Goal: Task Accomplishment & Management: Use online tool/utility

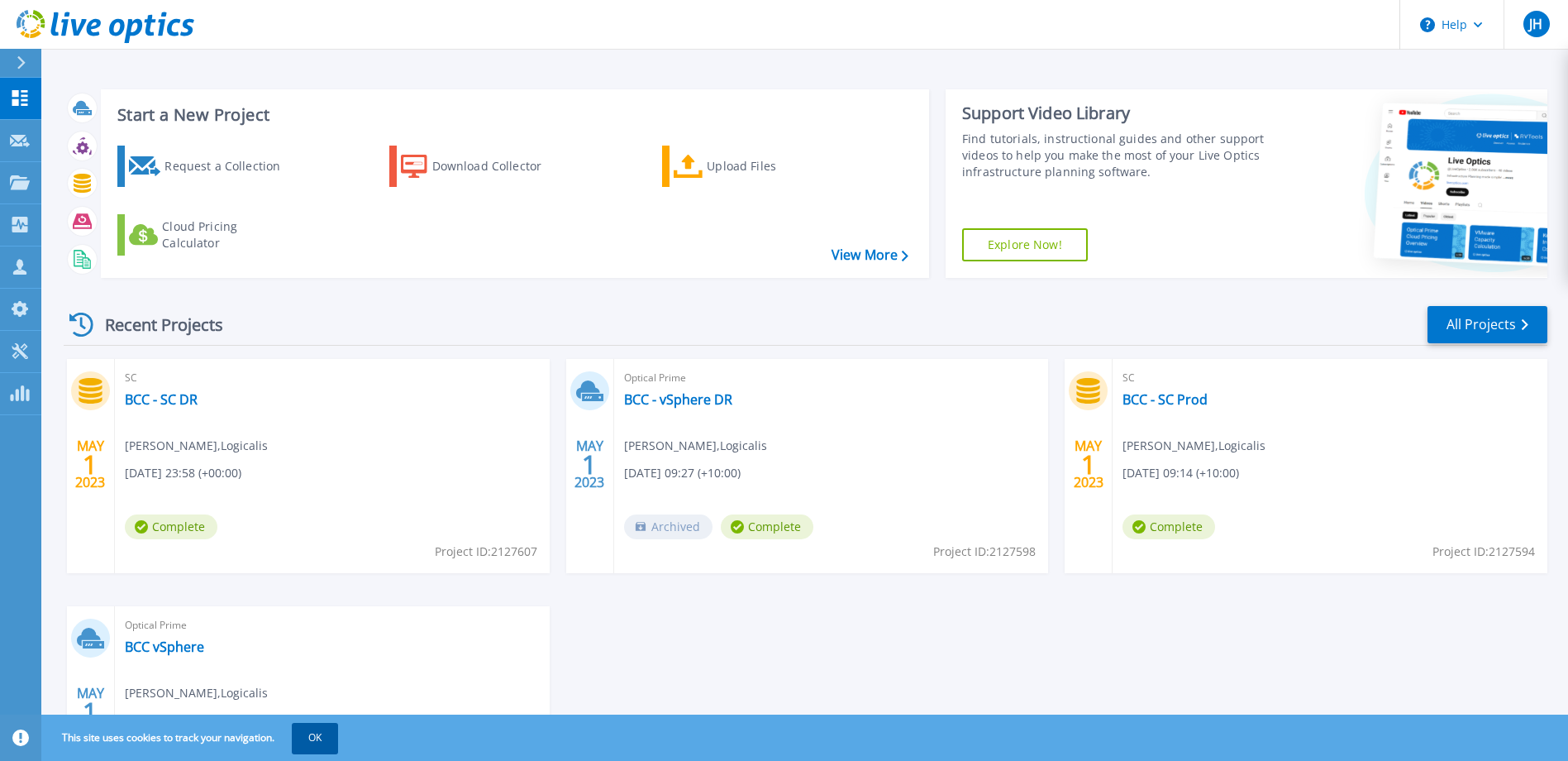
click at [314, 741] on button "OK" at bounding box center [315, 737] width 46 height 30
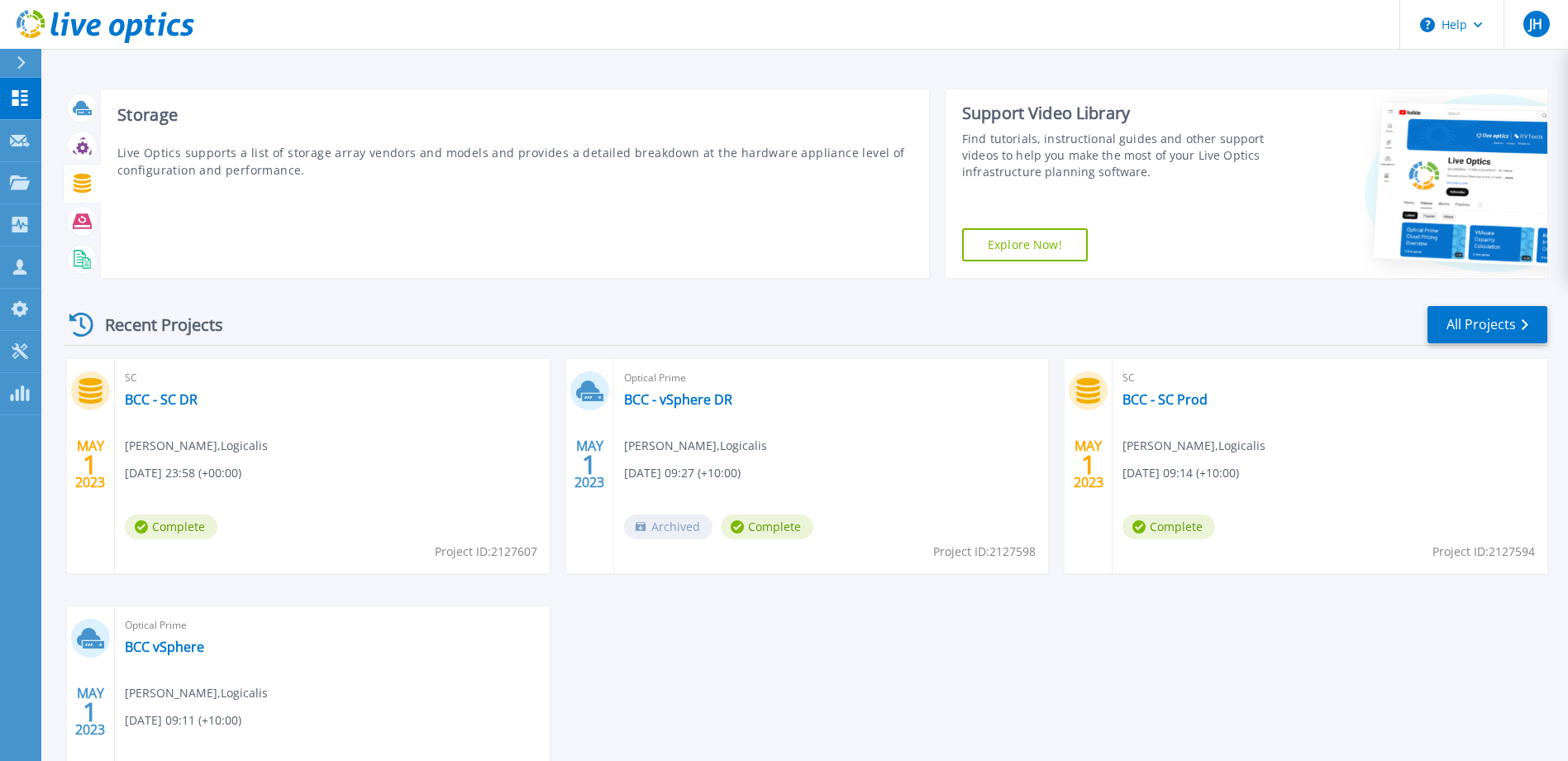
click at [87, 184] on icon at bounding box center [82, 183] width 17 height 19
click at [81, 221] on icon at bounding box center [82, 221] width 19 height 19
click at [83, 172] on div at bounding box center [82, 183] width 29 height 29
click at [83, 175] on icon at bounding box center [82, 183] width 17 height 19
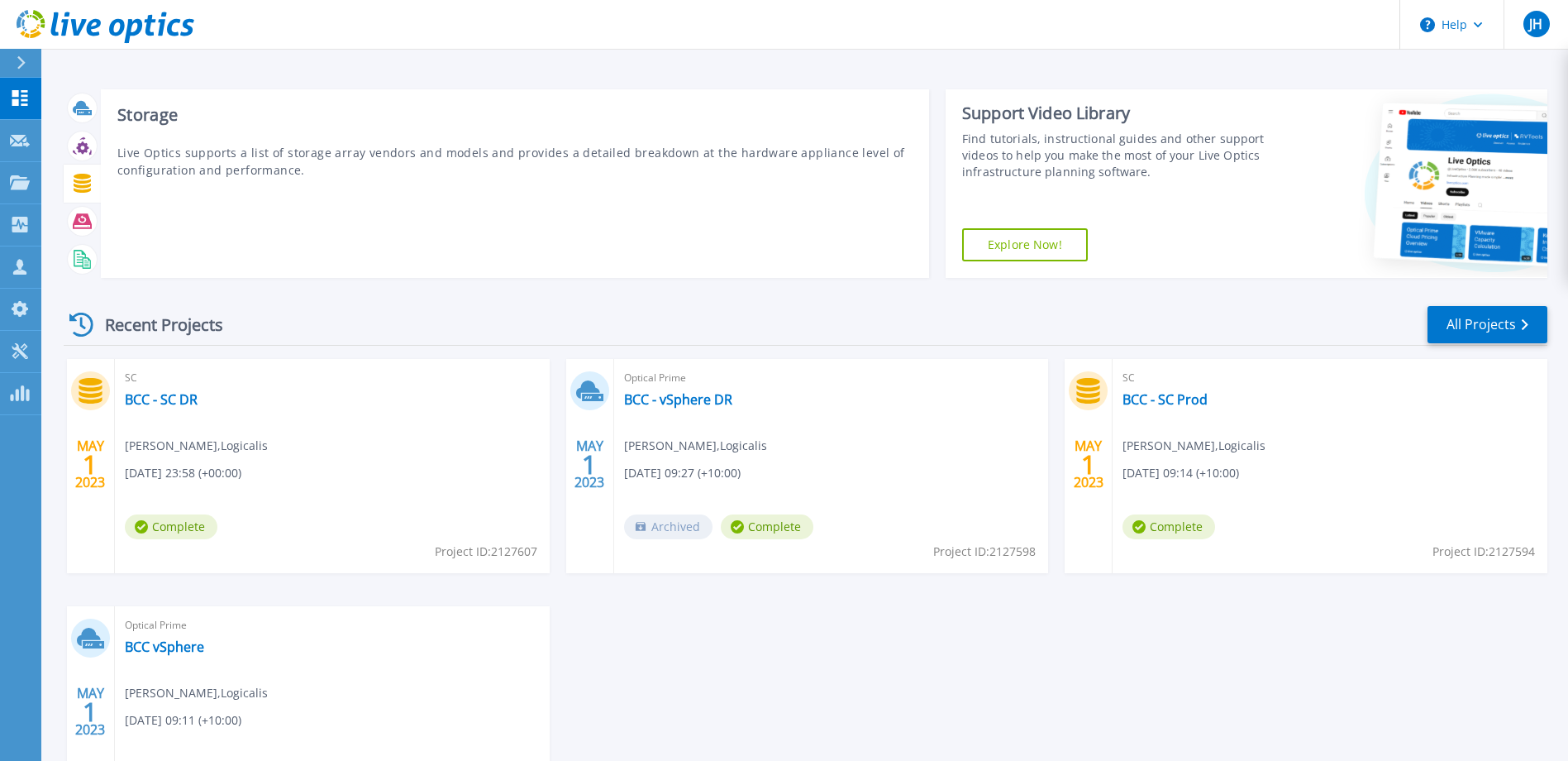
drag, startPoint x: 83, startPoint y: 175, endPoint x: 157, endPoint y: 188, distance: 75.1
click at [167, 190] on div "Storage Live Optics supports a list of storage array vendors and models and pro…" at bounding box center [514, 183] width 828 height 189
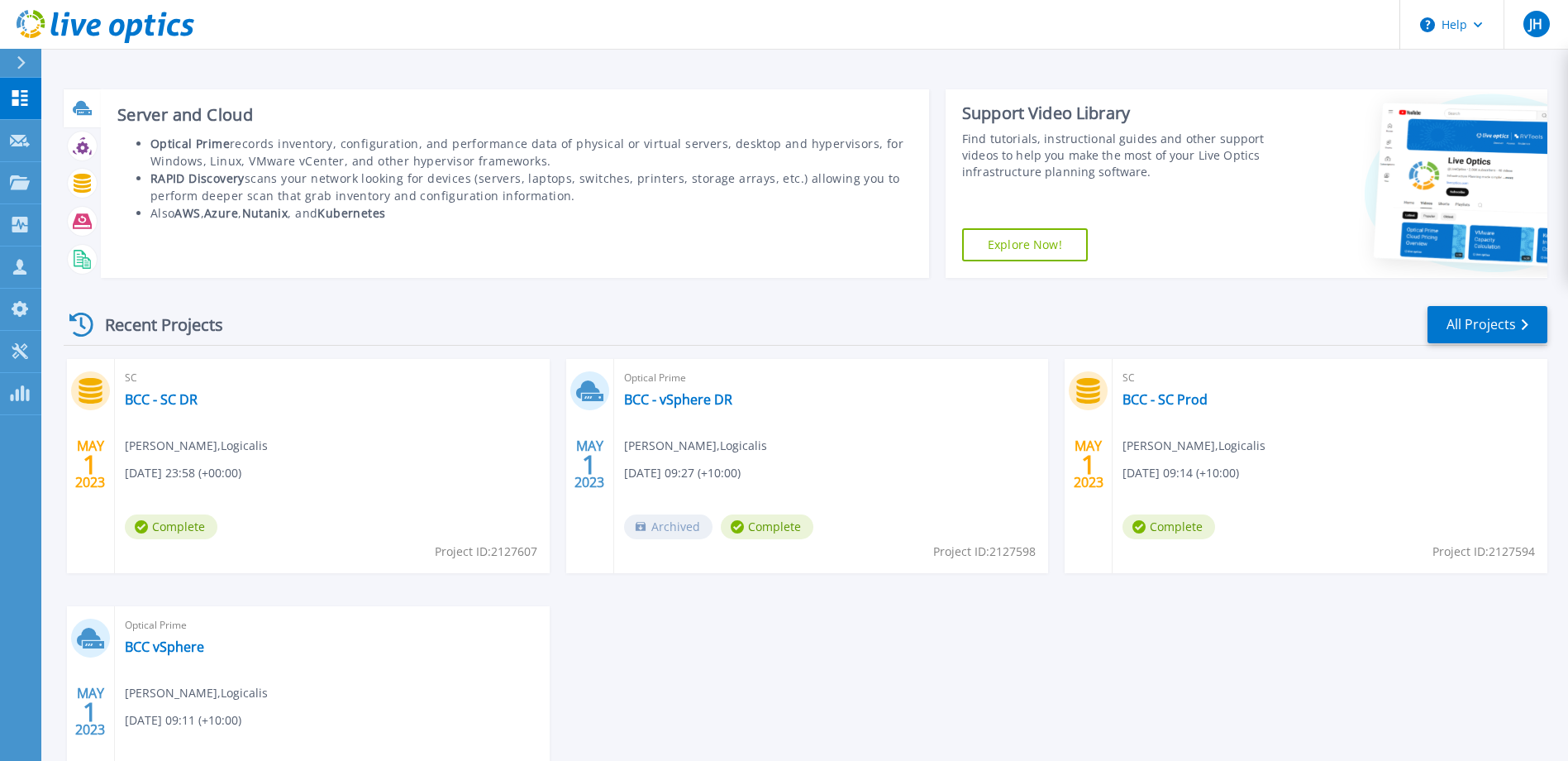
click at [86, 95] on div at bounding box center [82, 108] width 29 height 29
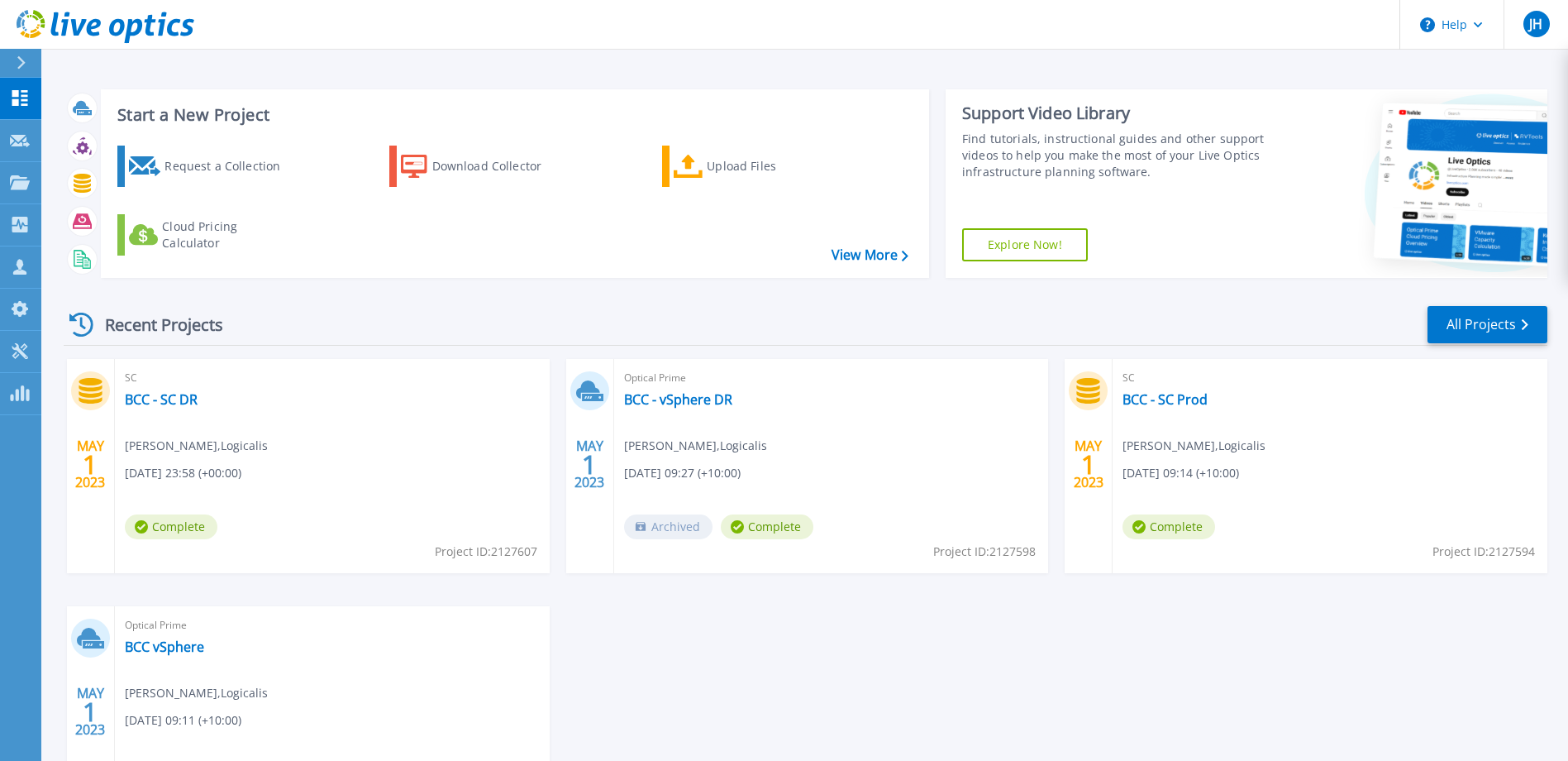
click at [1218, 658] on div "MAY 1 2023 SC BCC - SC DR Joe Hartney , Logicalis 05/01/2023, 23:58 (+00:00) Co…" at bounding box center [799, 606] width 1497 height 494
click at [1488, 329] on link "All Projects" at bounding box center [1487, 325] width 120 height 37
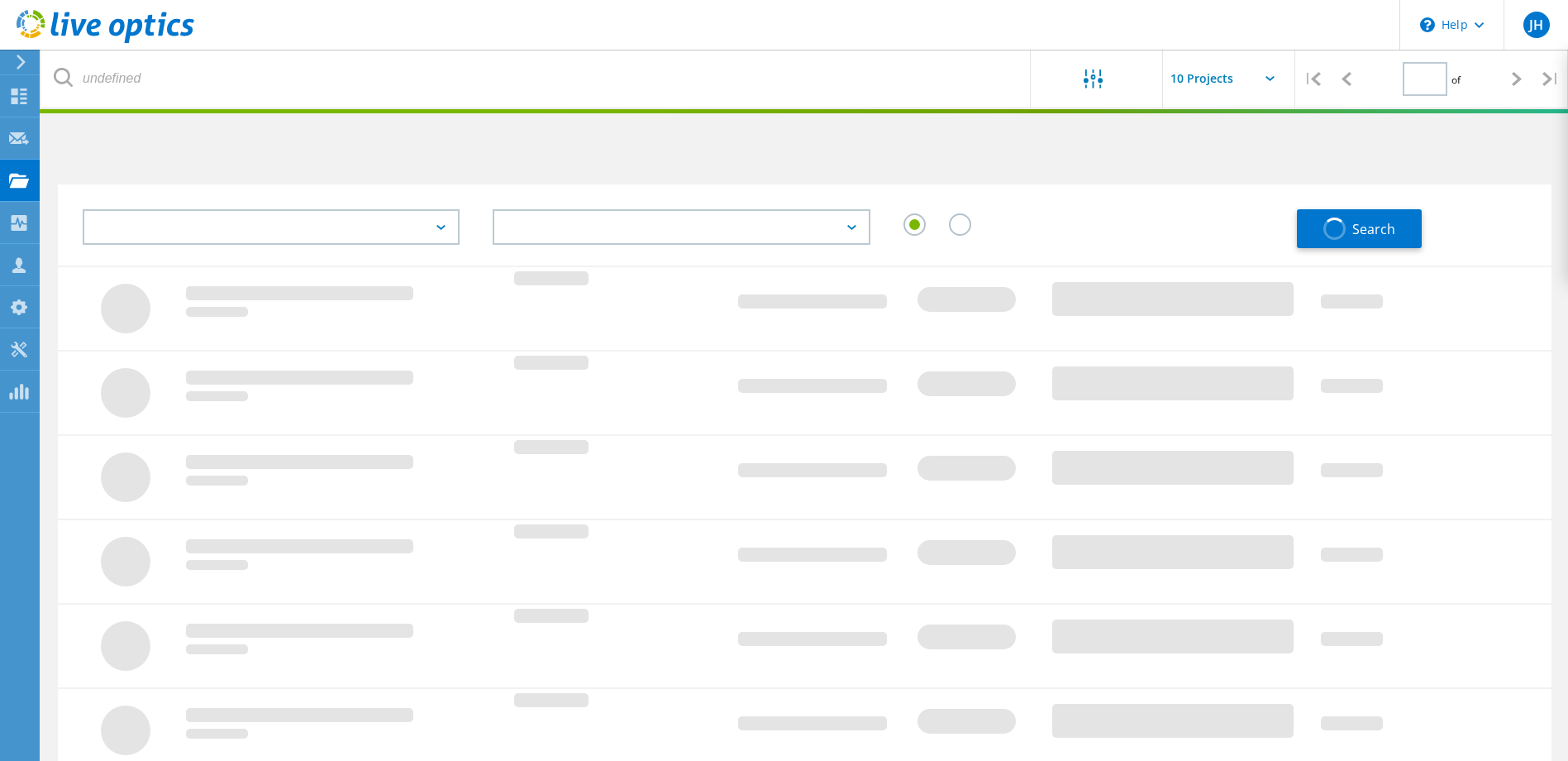
type input "1"
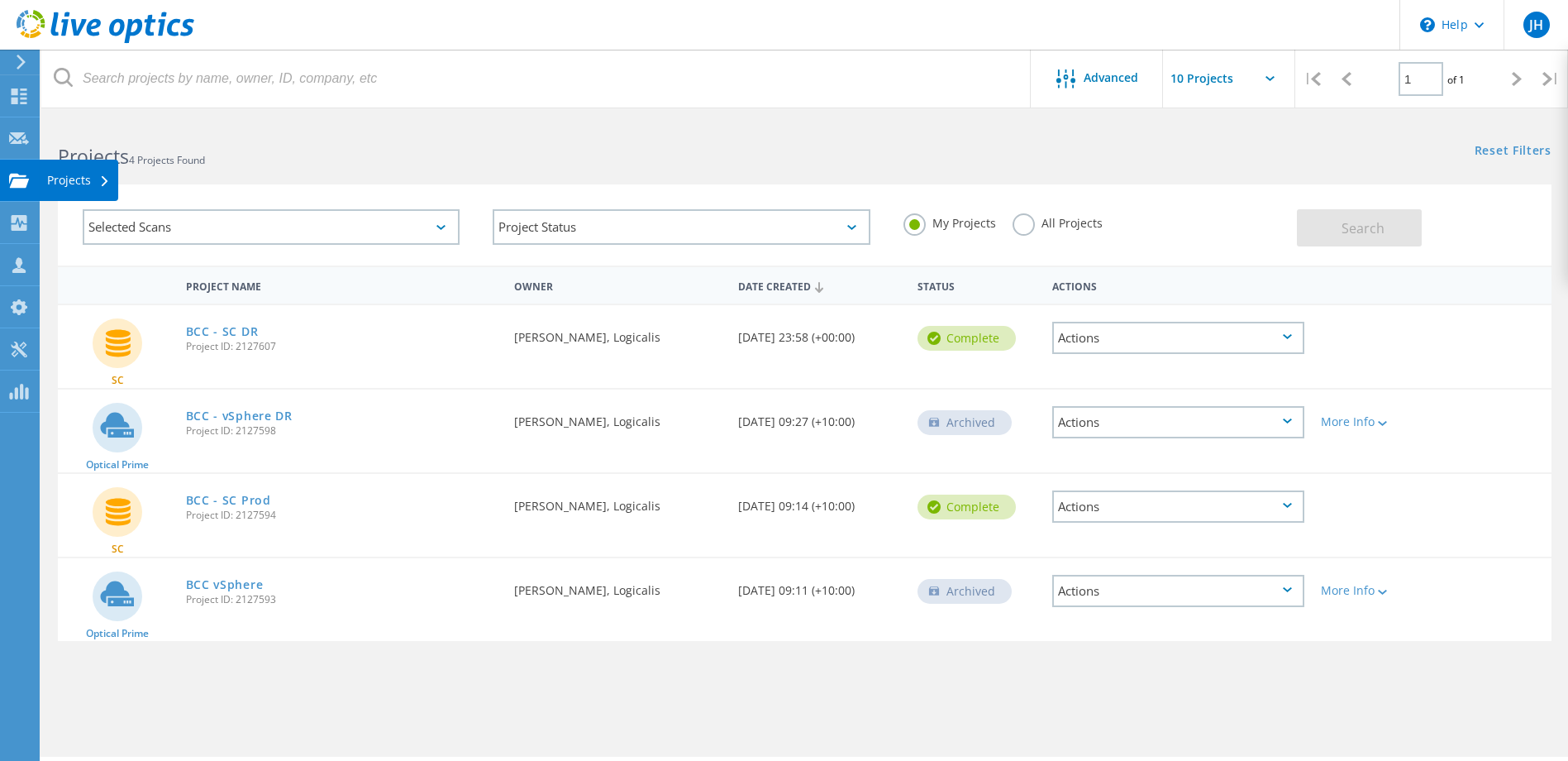
click at [98, 173] on div "Projects" at bounding box center [78, 180] width 79 height 41
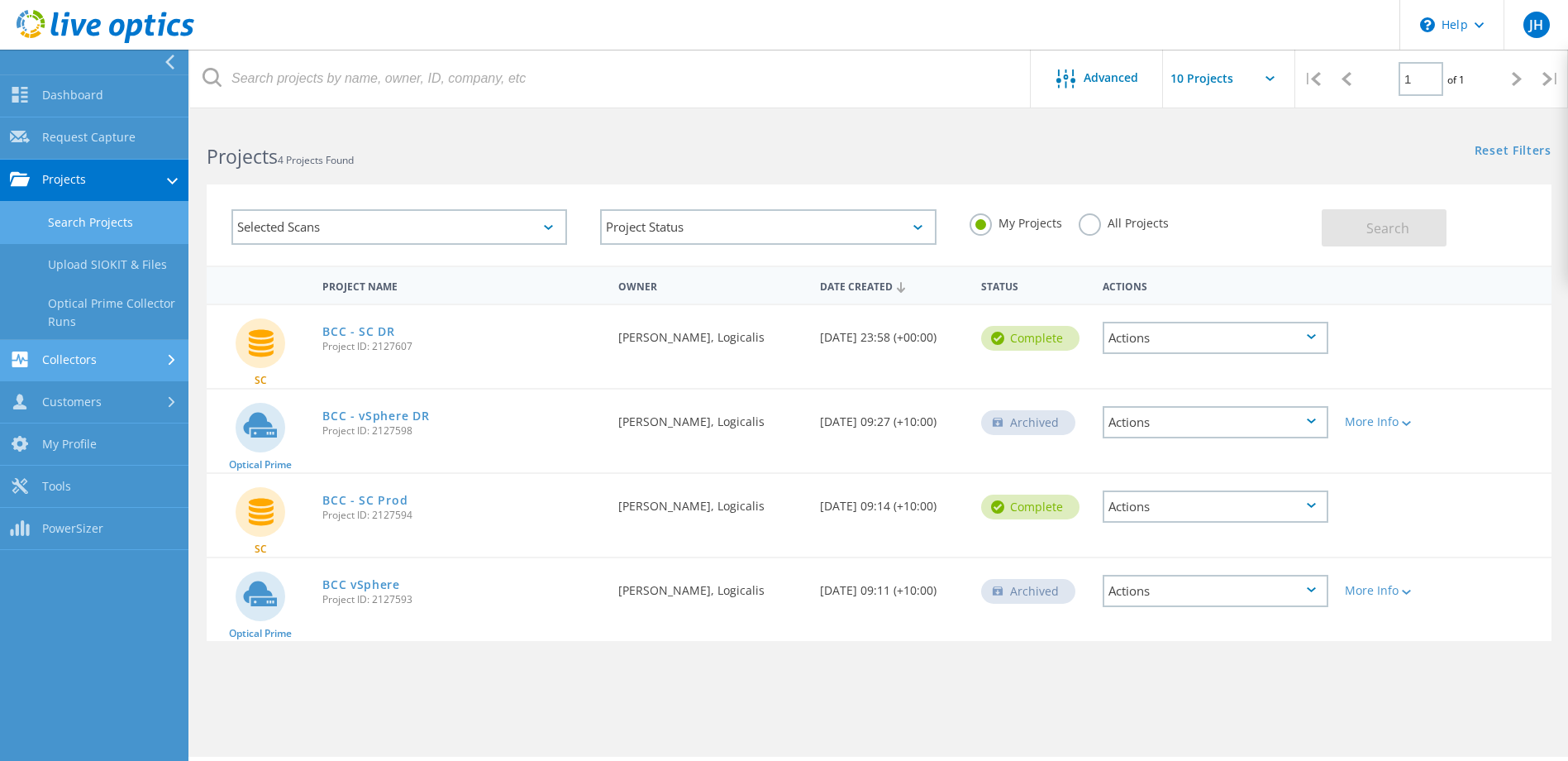
click at [132, 357] on link "Collectors" at bounding box center [94, 361] width 189 height 42
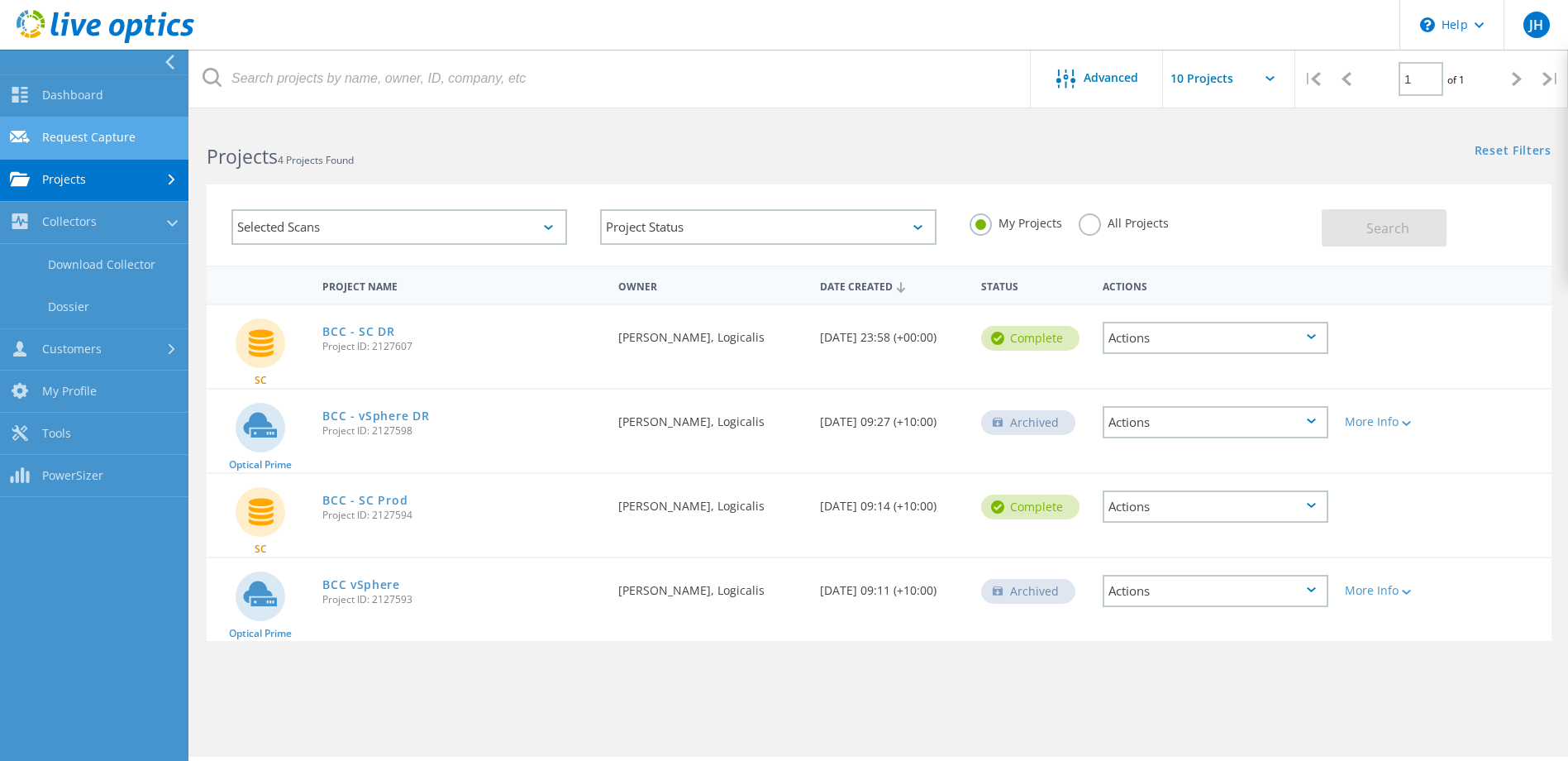
click at [82, 136] on link "Request Capture" at bounding box center [94, 139] width 189 height 42
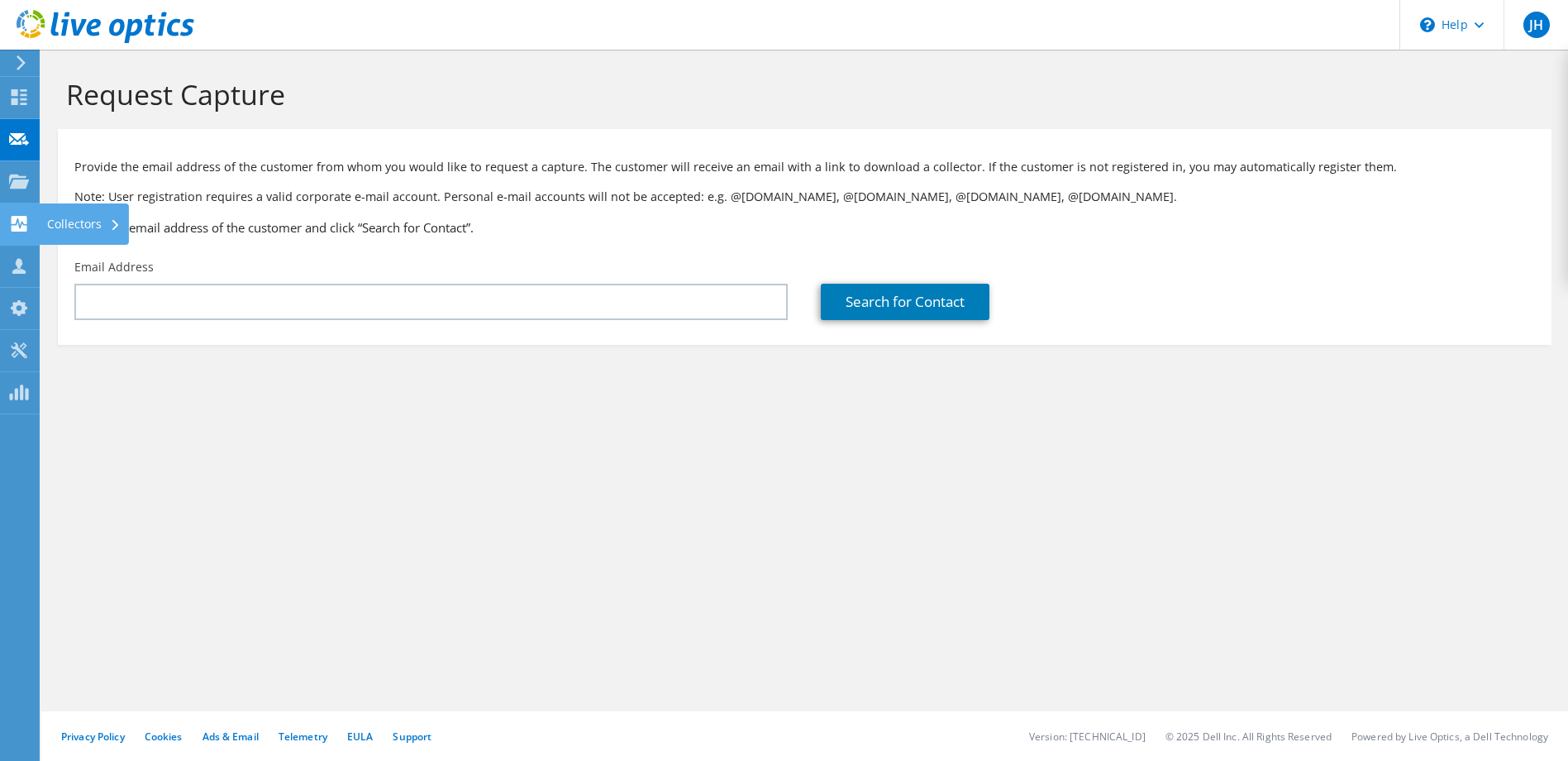
click at [24, 218] on use at bounding box center [19, 223] width 15 height 15
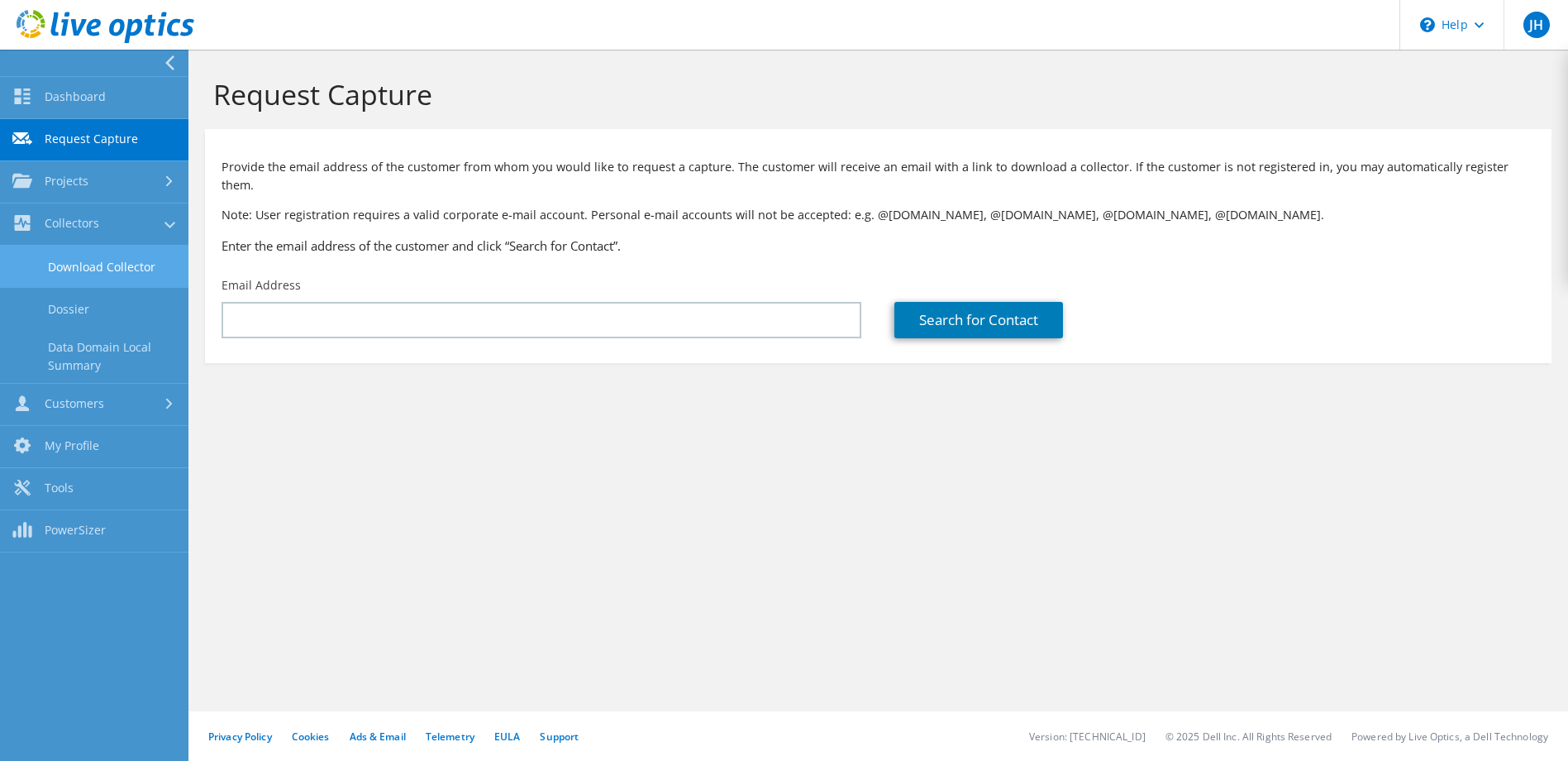
click at [156, 254] on link "Download Collector" at bounding box center [94, 266] width 189 height 42
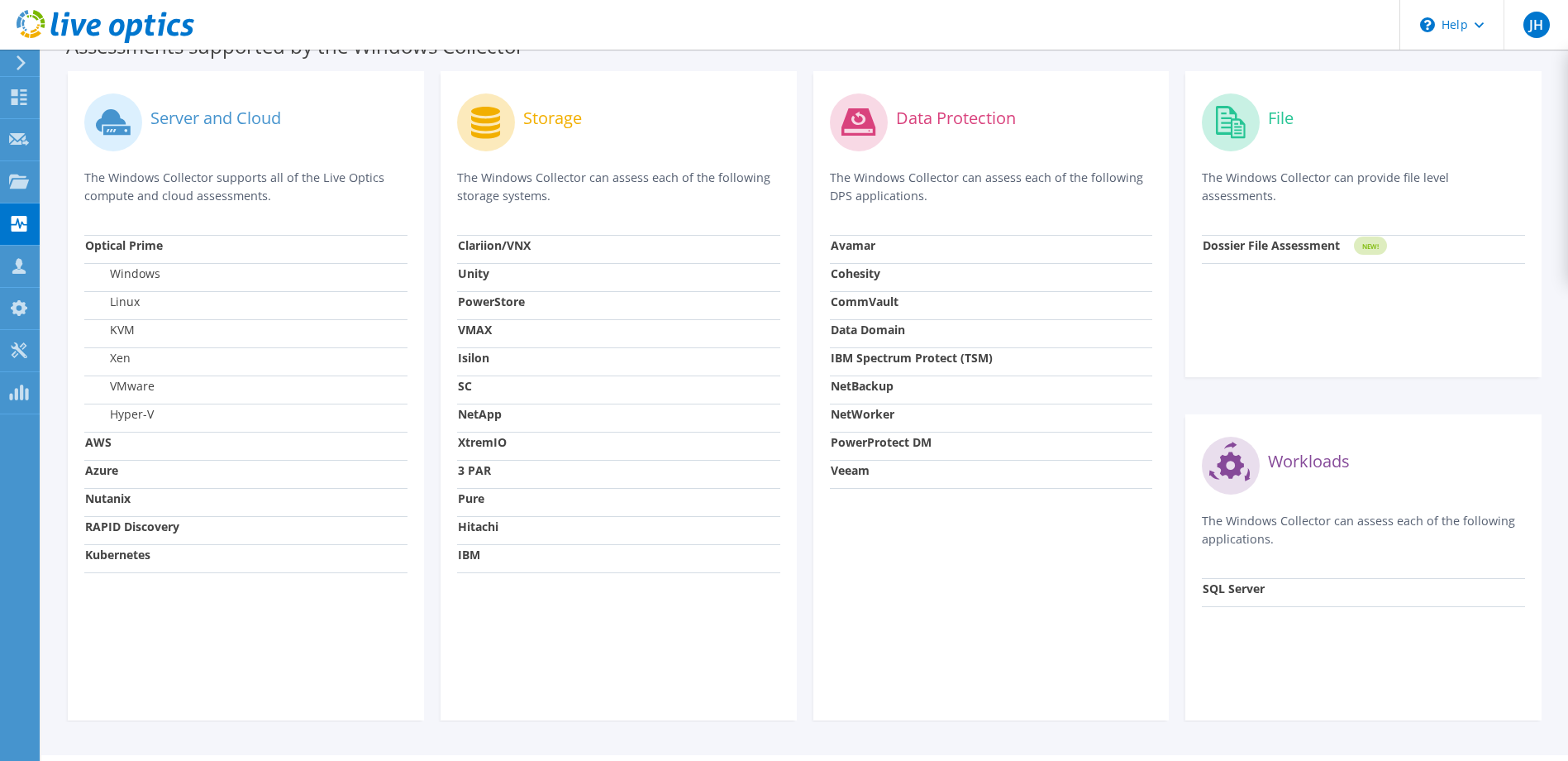
scroll to position [496, 0]
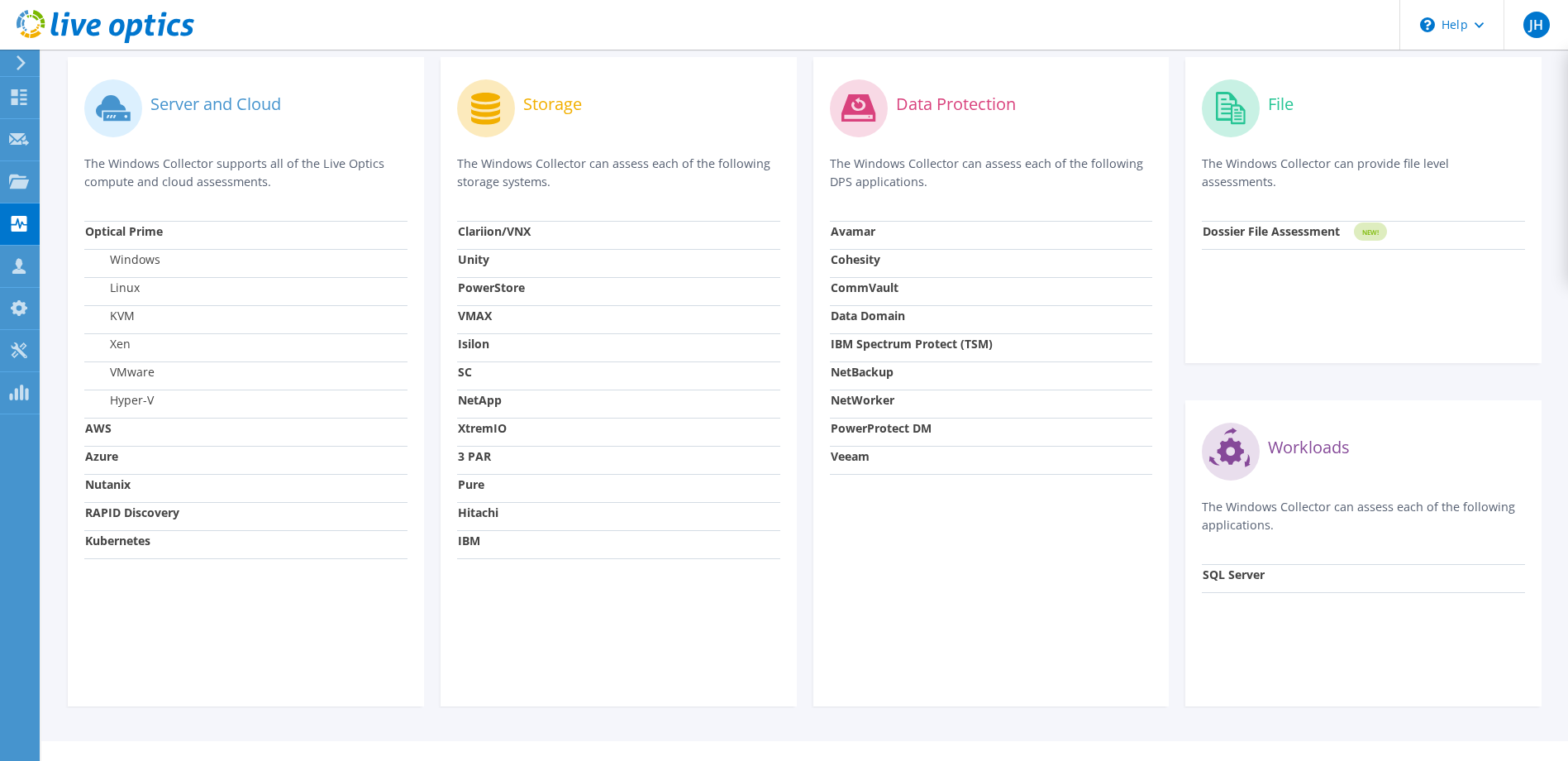
click at [873, 316] on strong "Data Domain" at bounding box center [868, 315] width 75 height 15
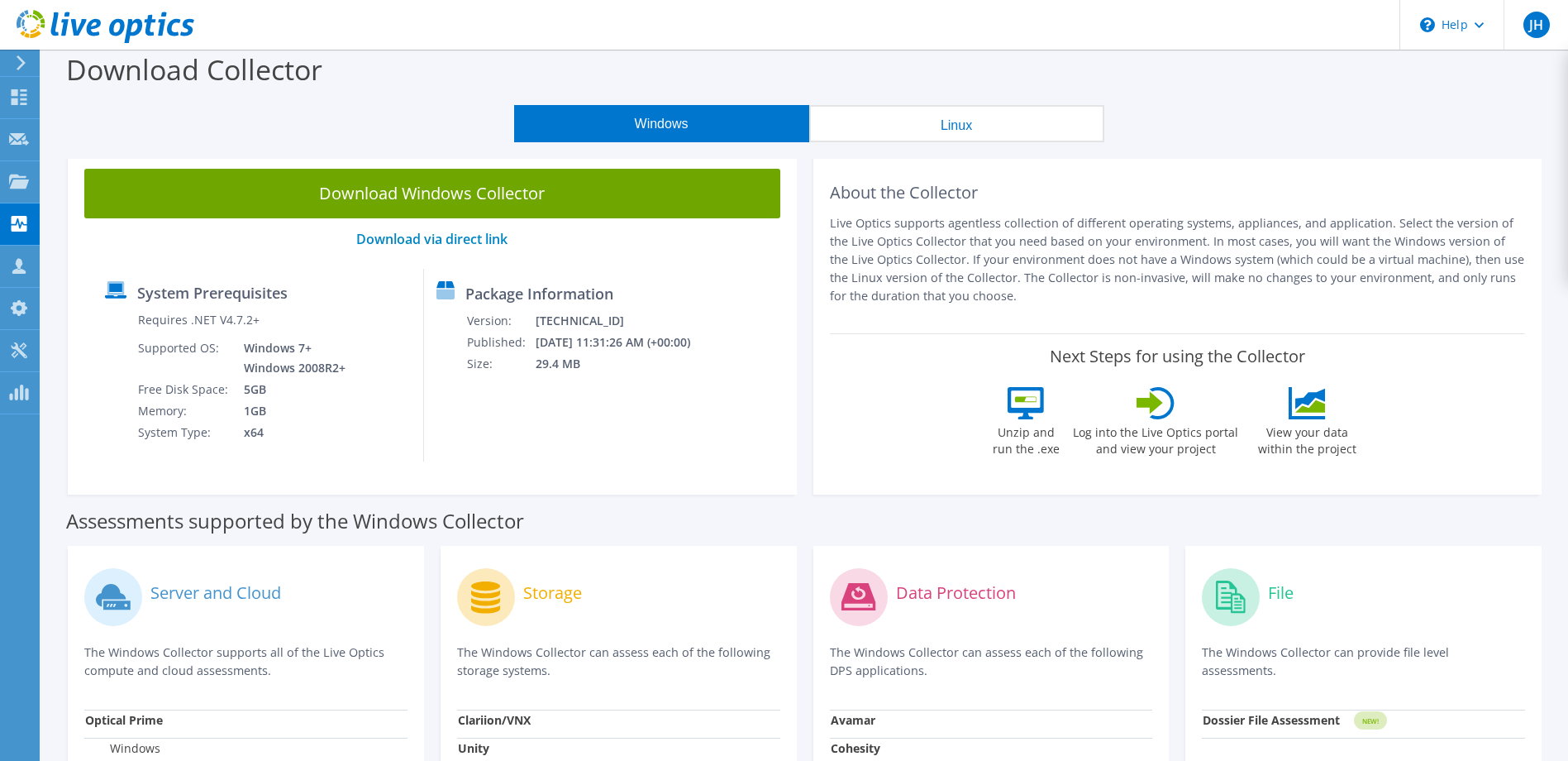
scroll to position [0, 0]
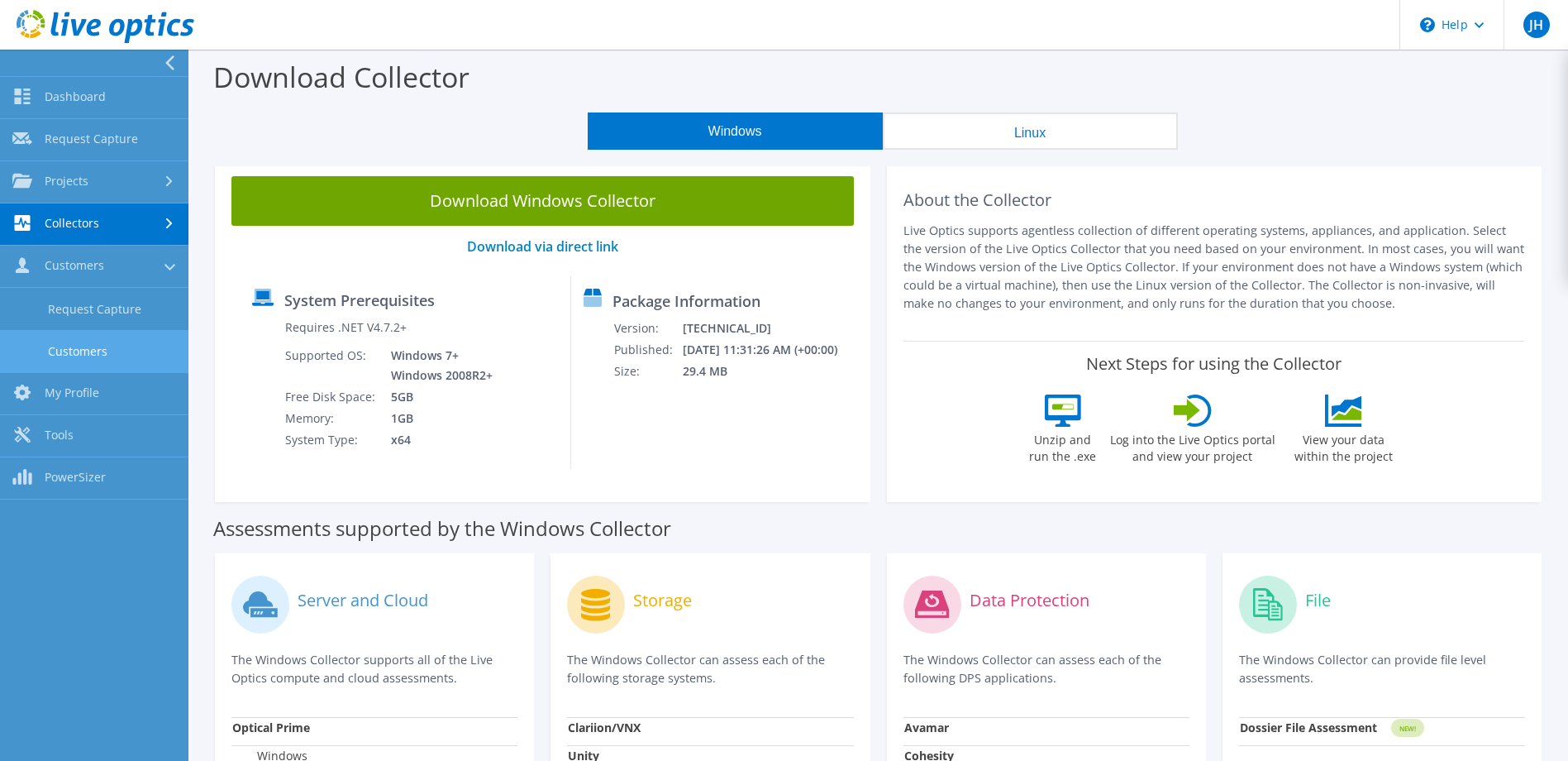
click at [109, 343] on link "Customers" at bounding box center [94, 351] width 189 height 42
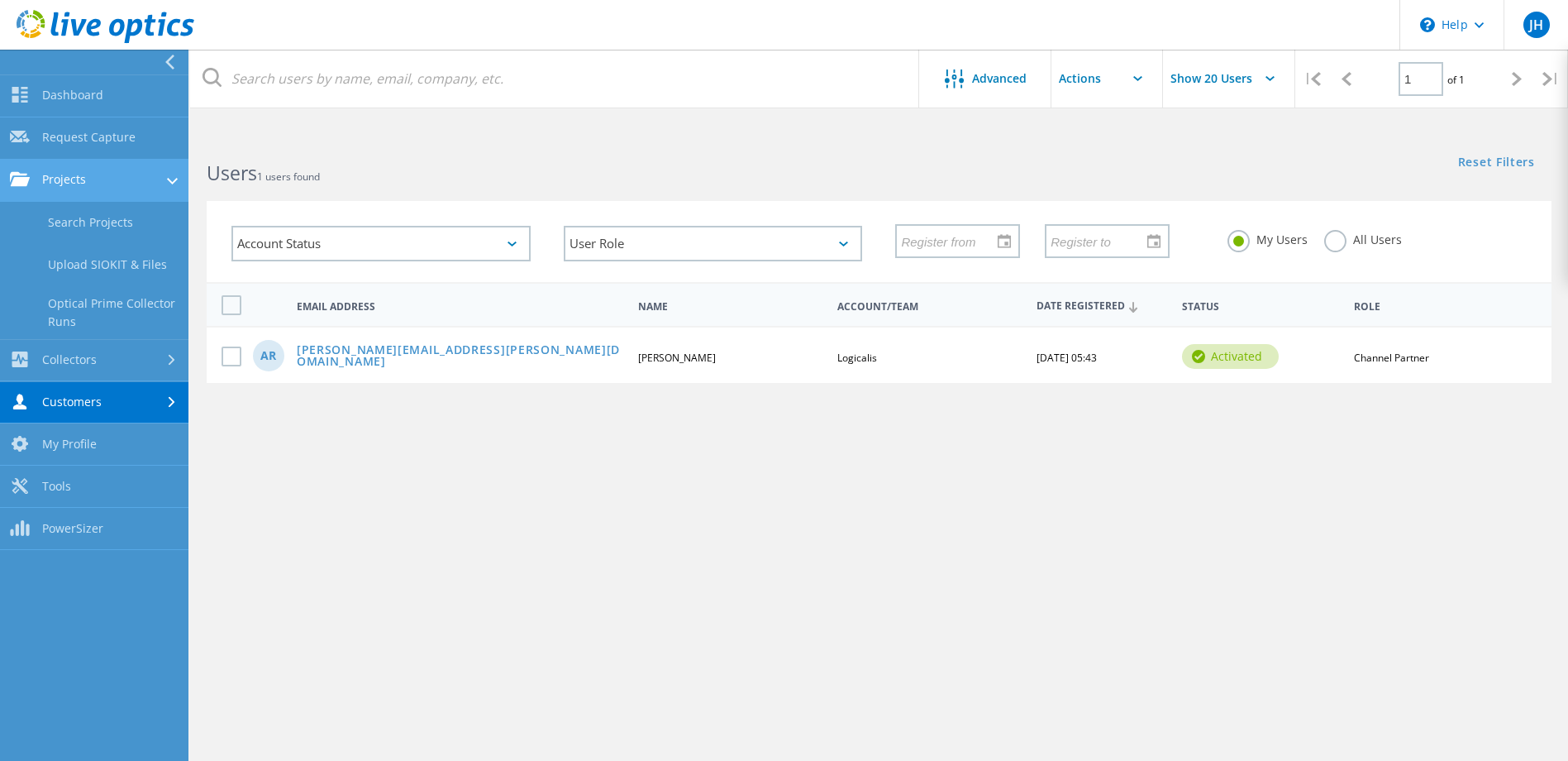
click at [105, 172] on link "Projects" at bounding box center [94, 181] width 189 height 42
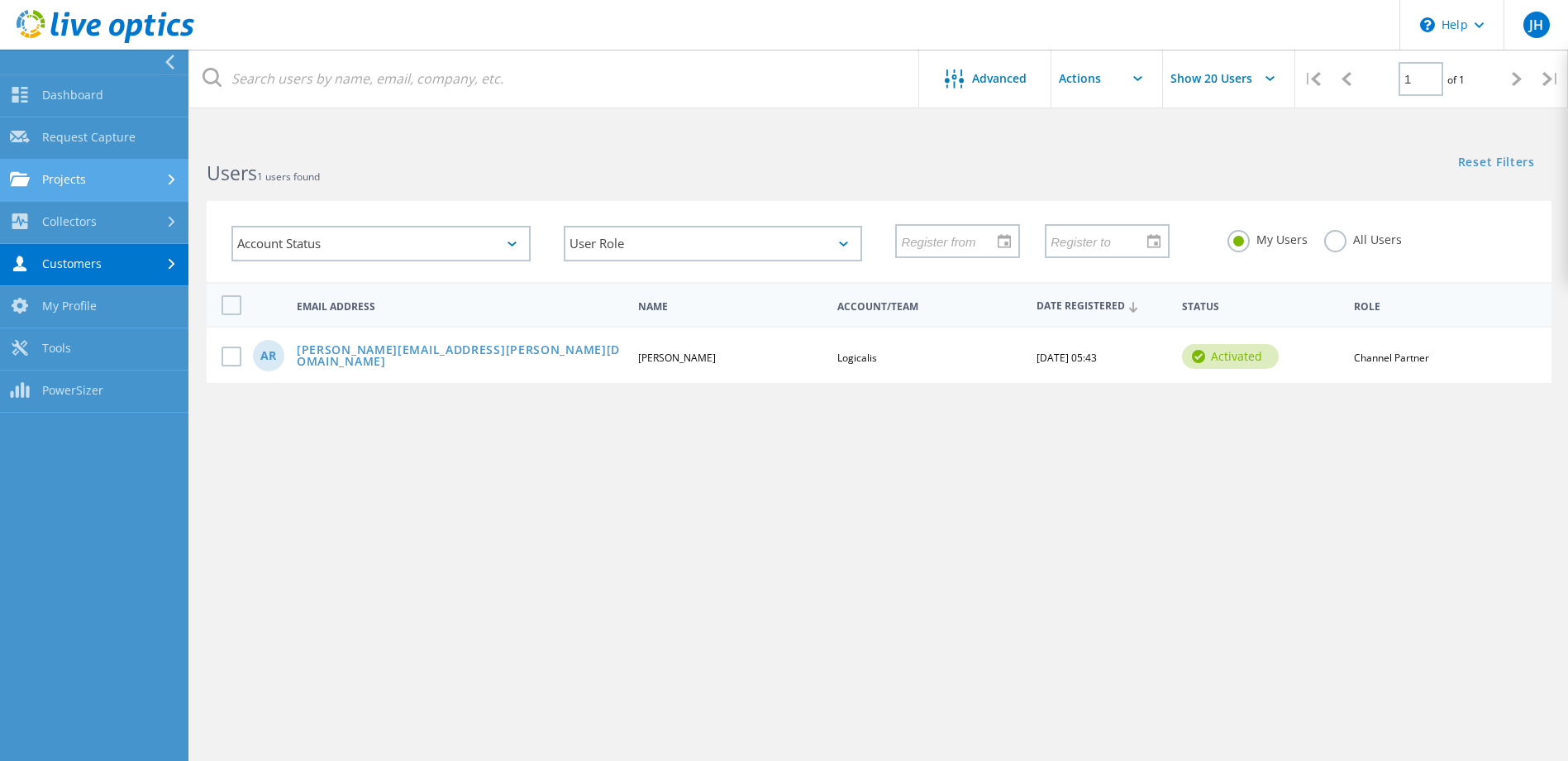
click at [105, 172] on link "Projects" at bounding box center [94, 181] width 189 height 42
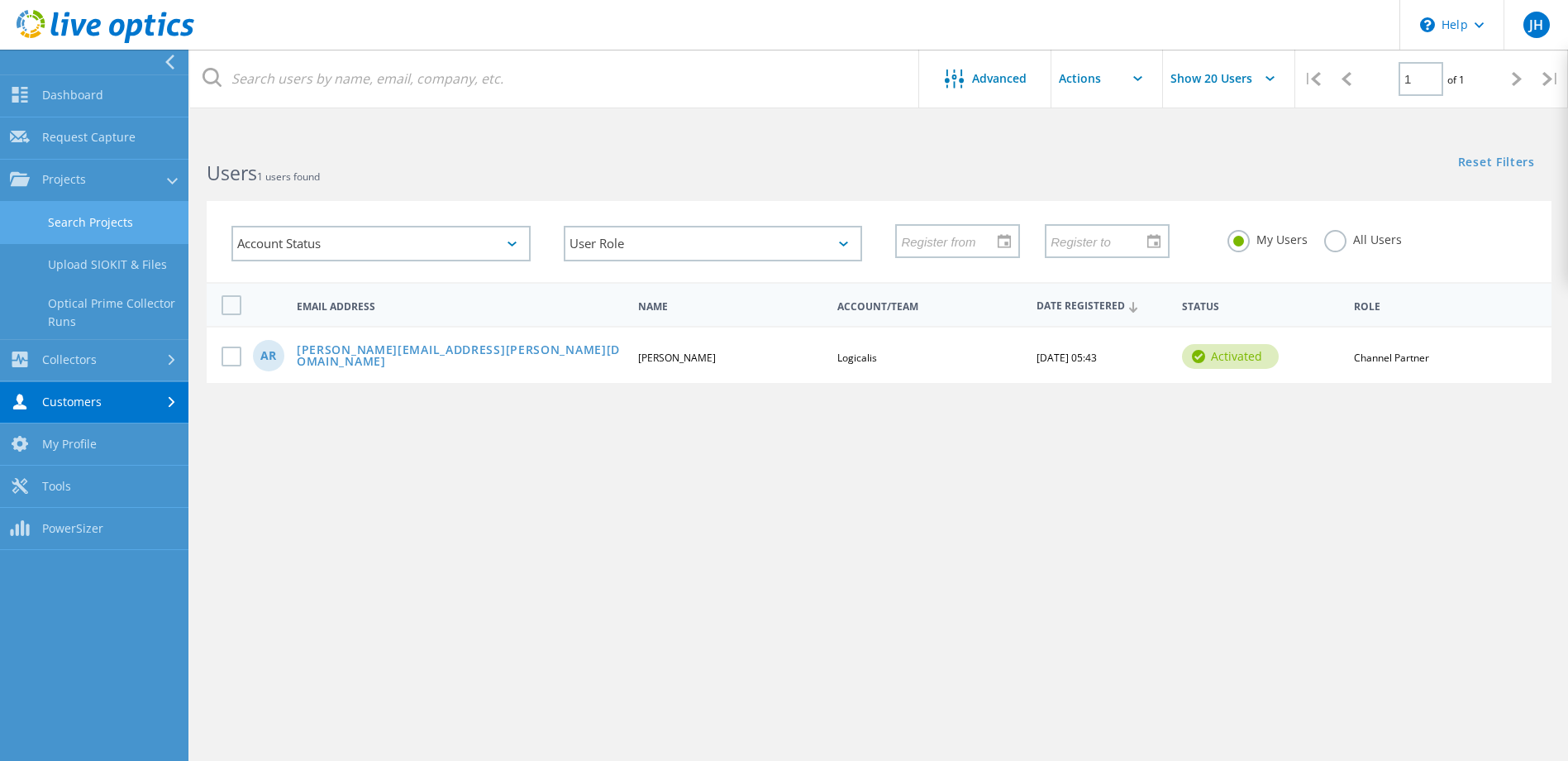
click at [103, 215] on link "Search Projects" at bounding box center [94, 223] width 189 height 42
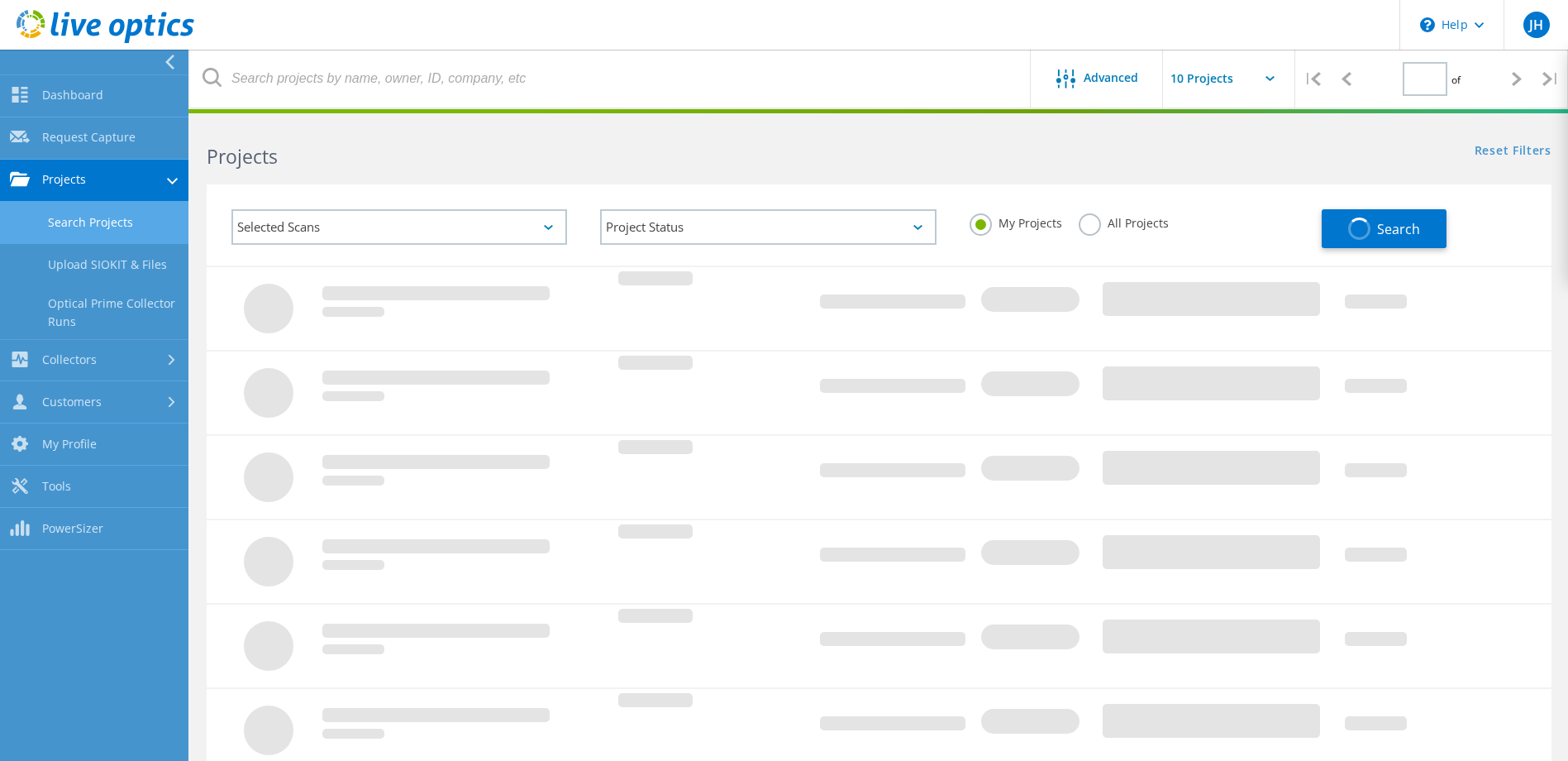
type input "1"
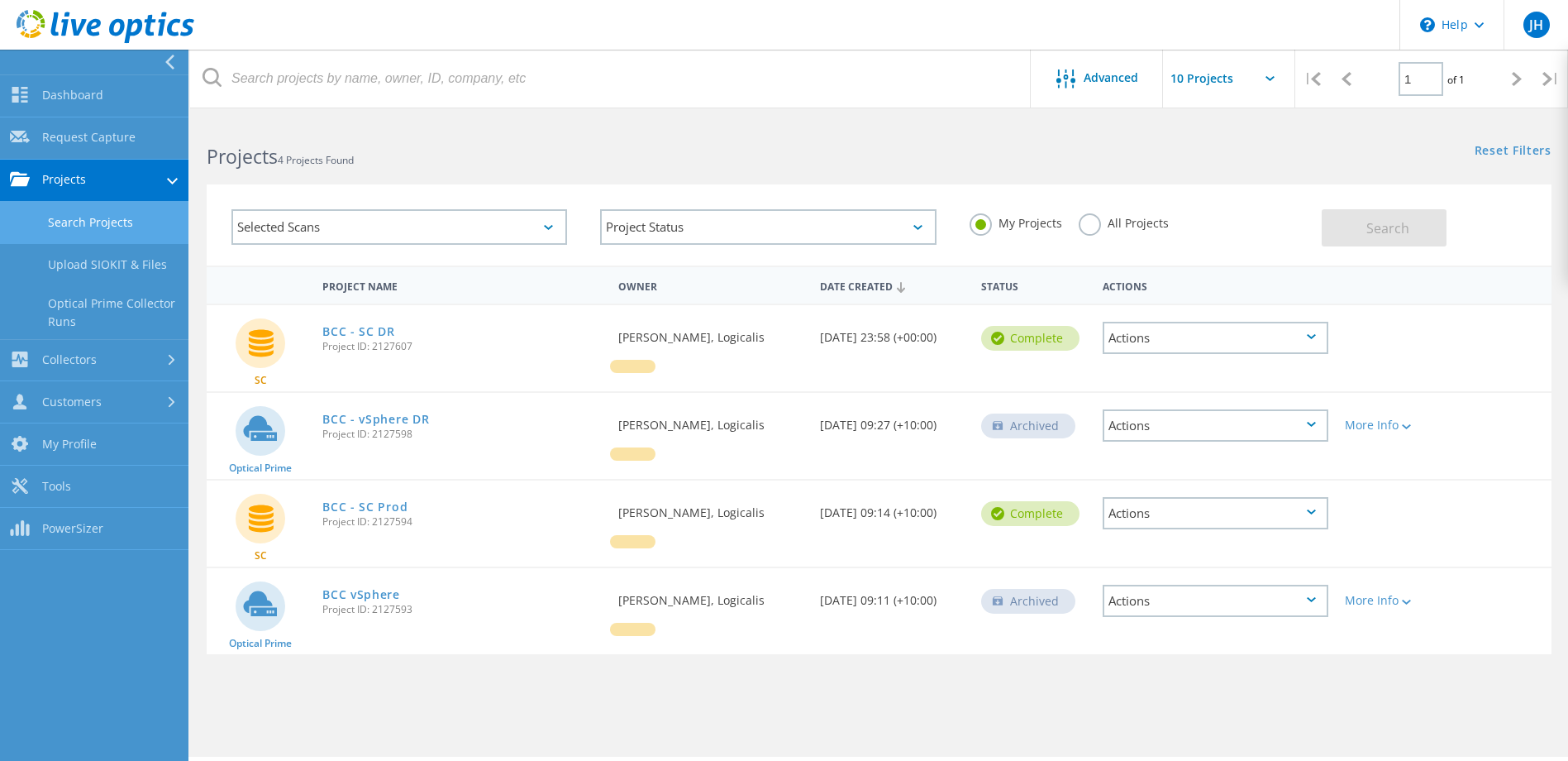
click at [1105, 208] on div "My Projects All Projects" at bounding box center [1137, 223] width 369 height 61
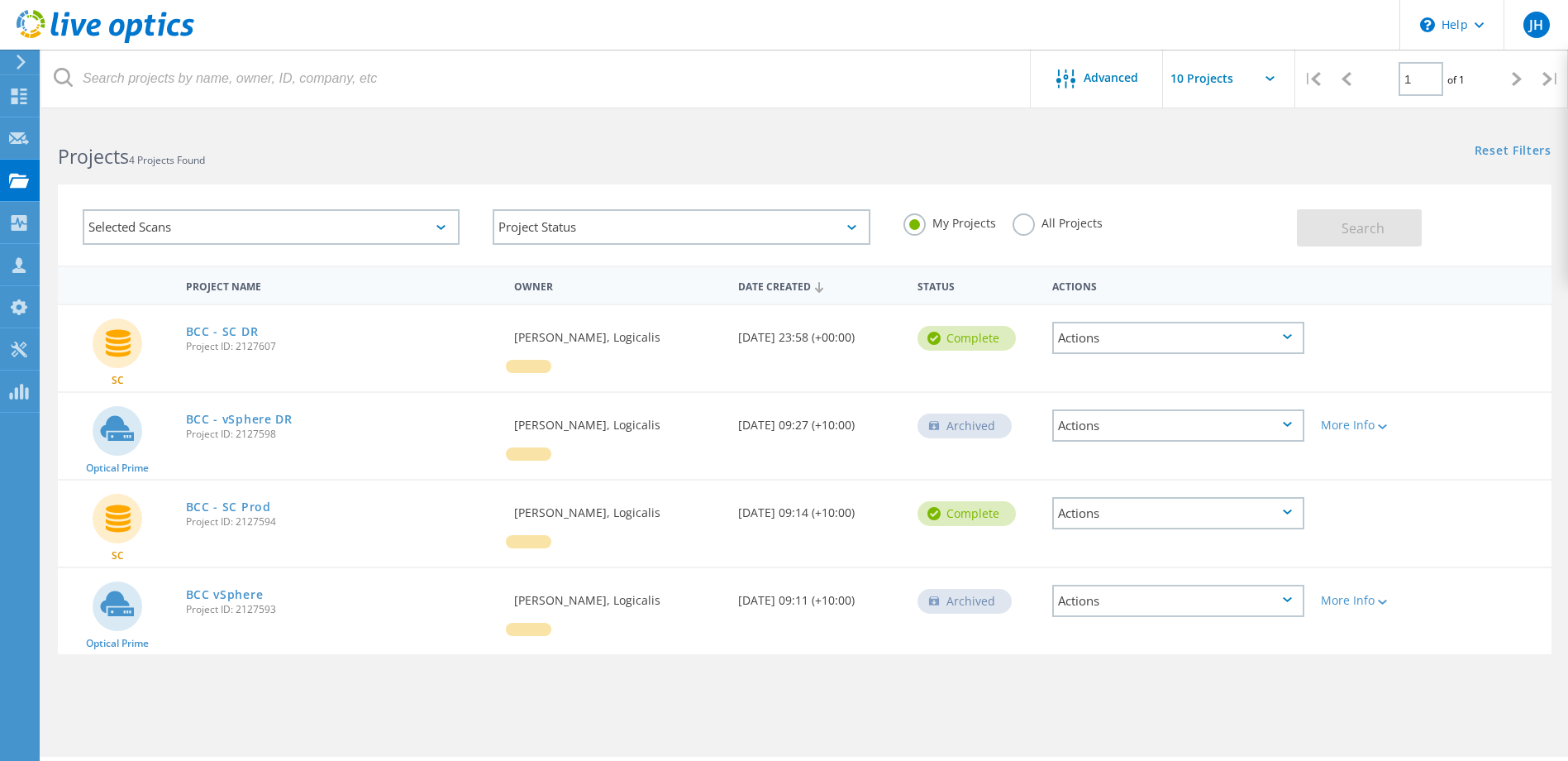
click at [1103, 225] on label "All Projects" at bounding box center [1058, 221] width 90 height 15
click at [0, 0] on input "All Projects" at bounding box center [0, 0] width 0 height 0
click at [1327, 228] on button "Search" at bounding box center [1359, 227] width 124 height 37
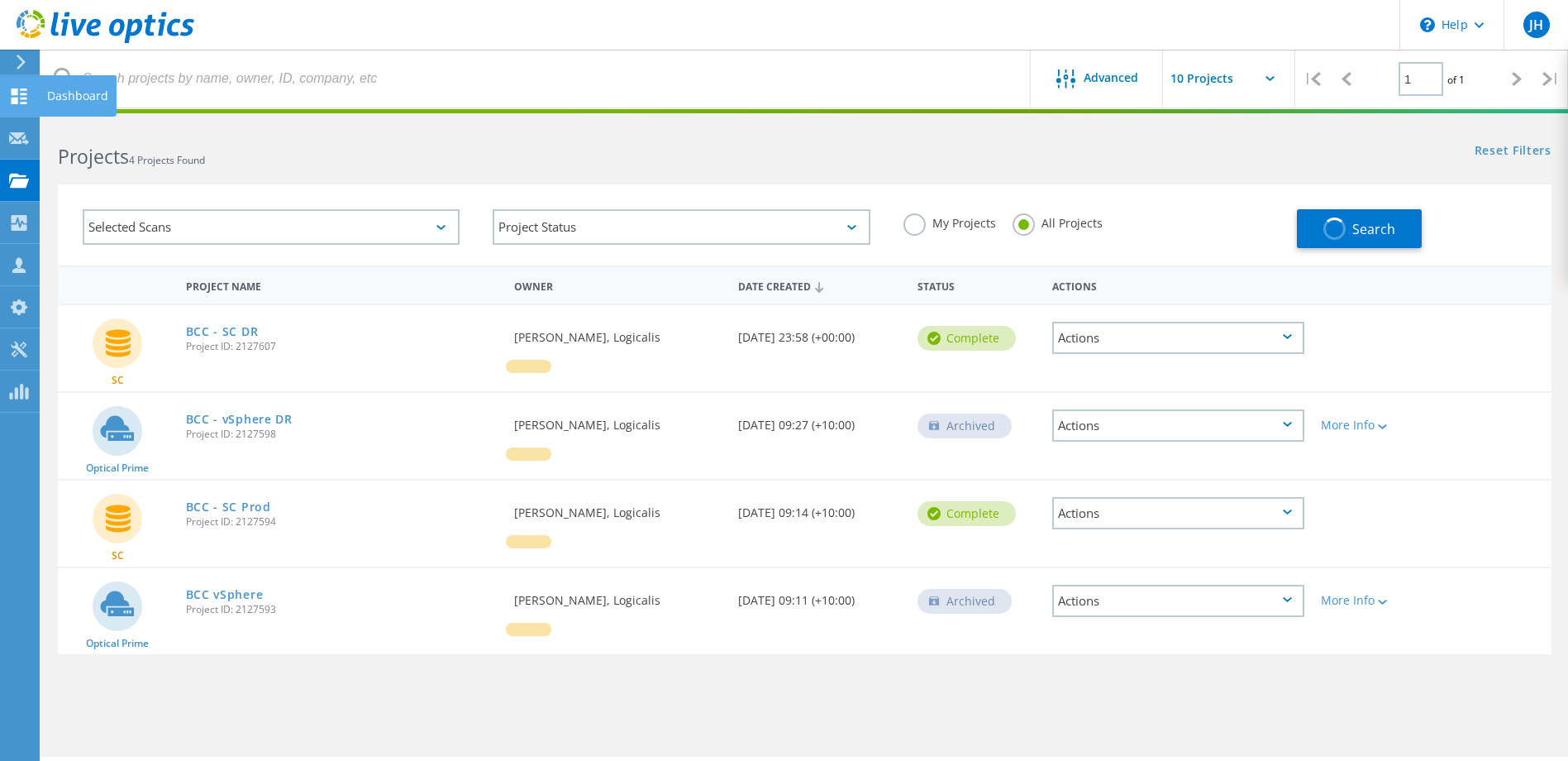
click at [28, 106] on div at bounding box center [18, 98] width 20 height 18
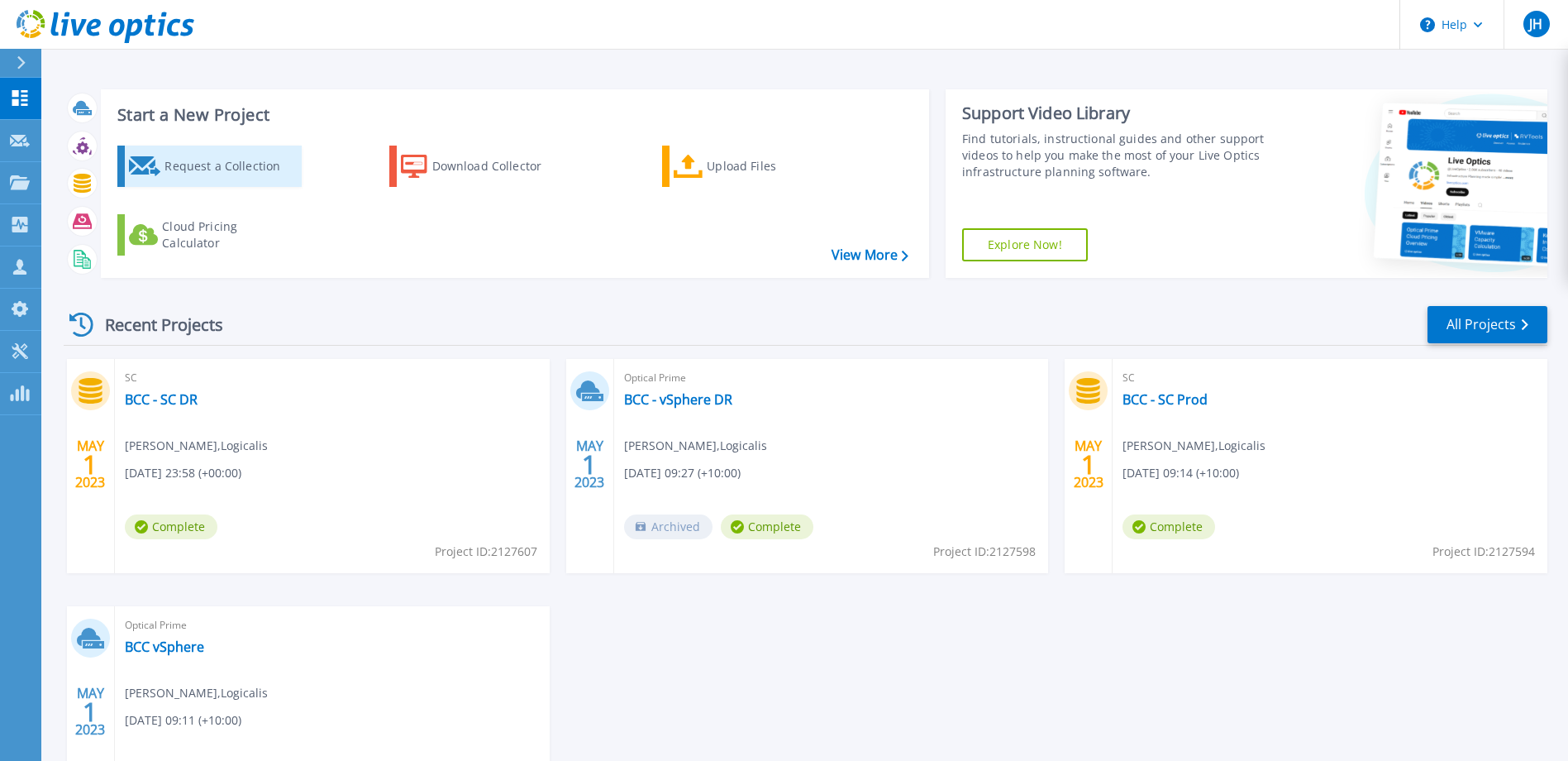
click at [207, 162] on div "Request a Collection" at bounding box center [231, 166] width 132 height 34
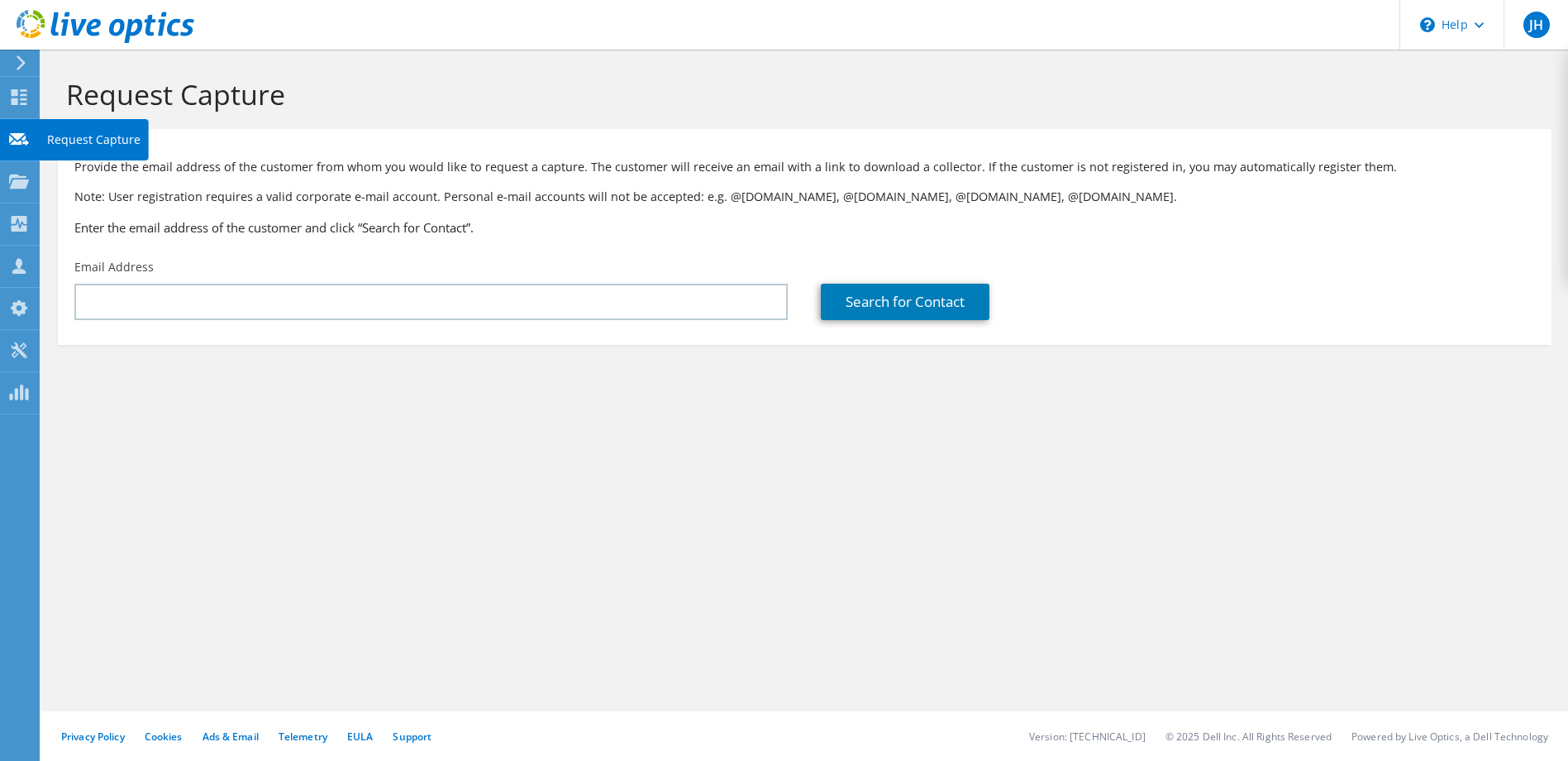
click at [66, 136] on div "Request Capture" at bounding box center [94, 139] width 110 height 41
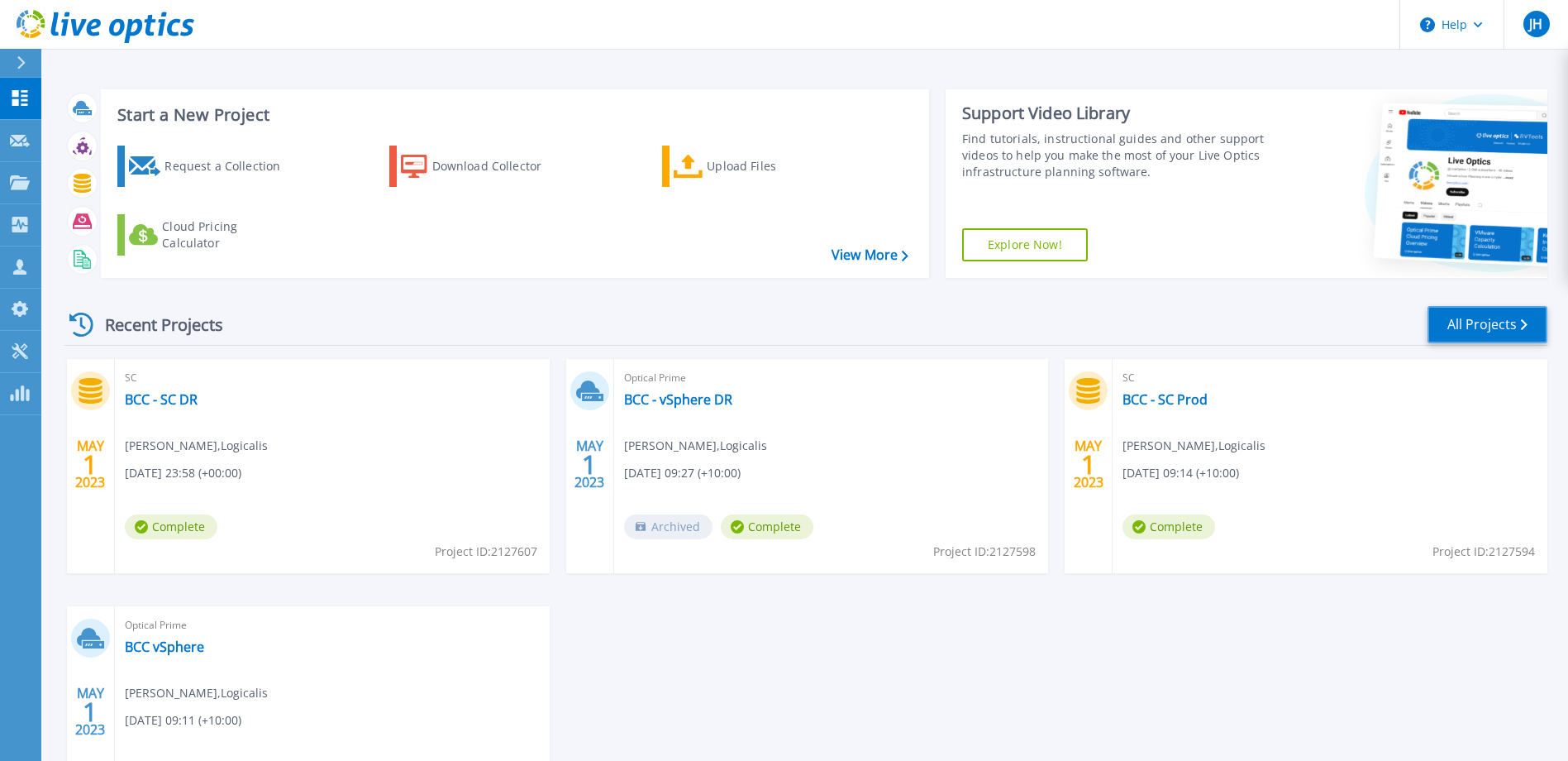
click at [1464, 319] on link "All Projects" at bounding box center [1487, 325] width 120 height 37
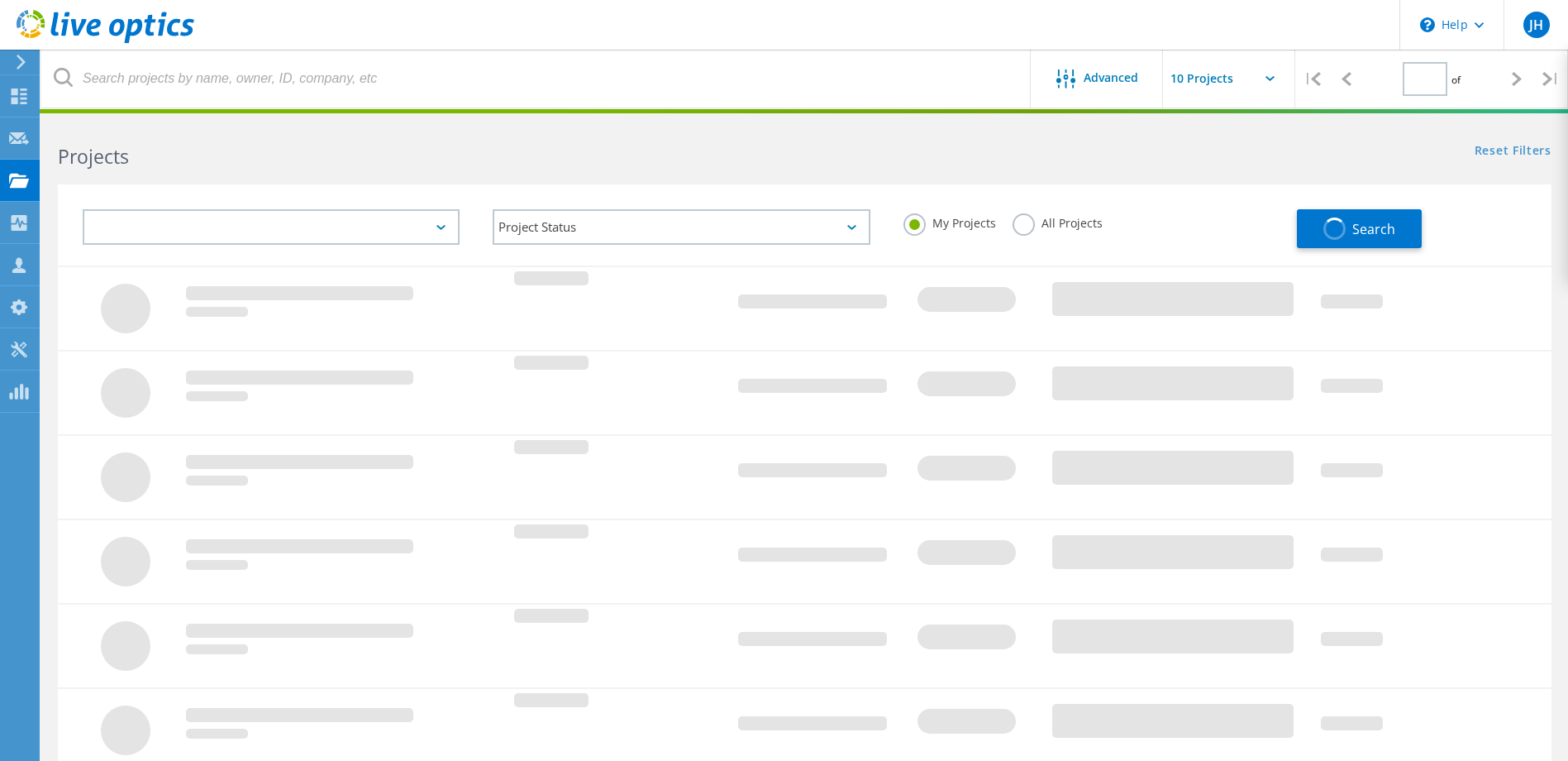
type input "1"
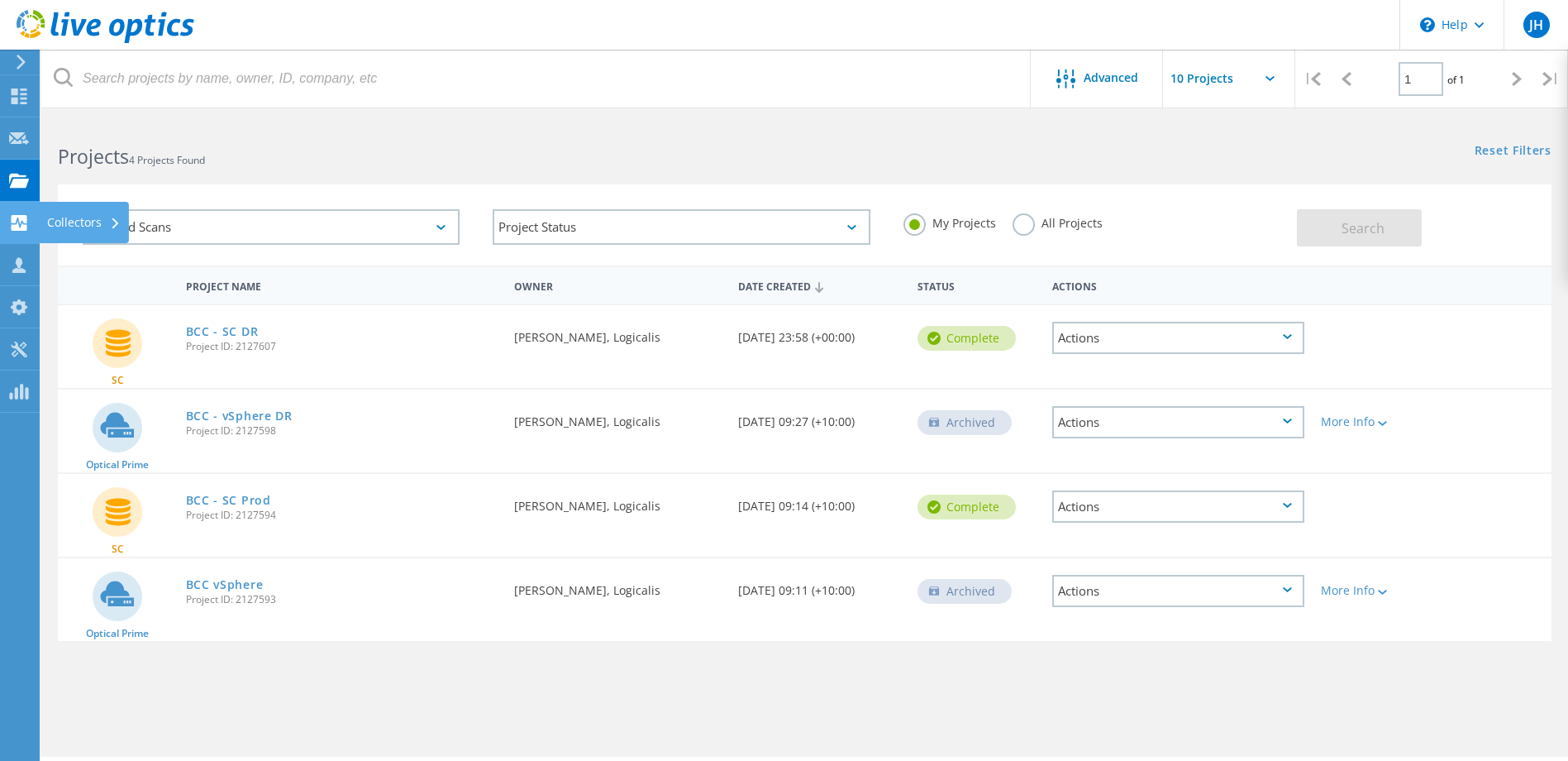
click at [82, 228] on div "Collectors" at bounding box center [83, 222] width 74 height 11
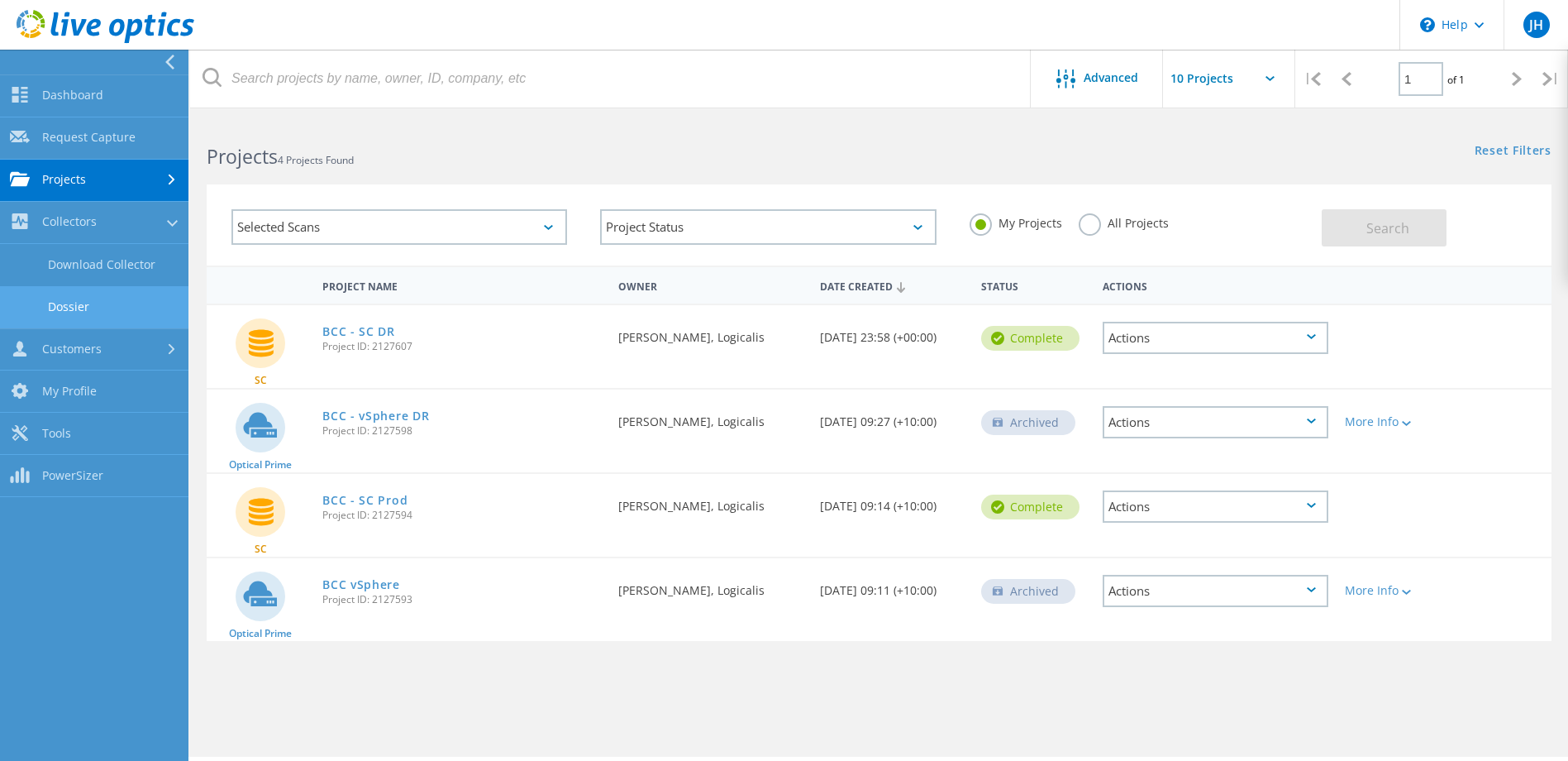
click at [64, 304] on link "Dossier" at bounding box center [94, 307] width 189 height 42
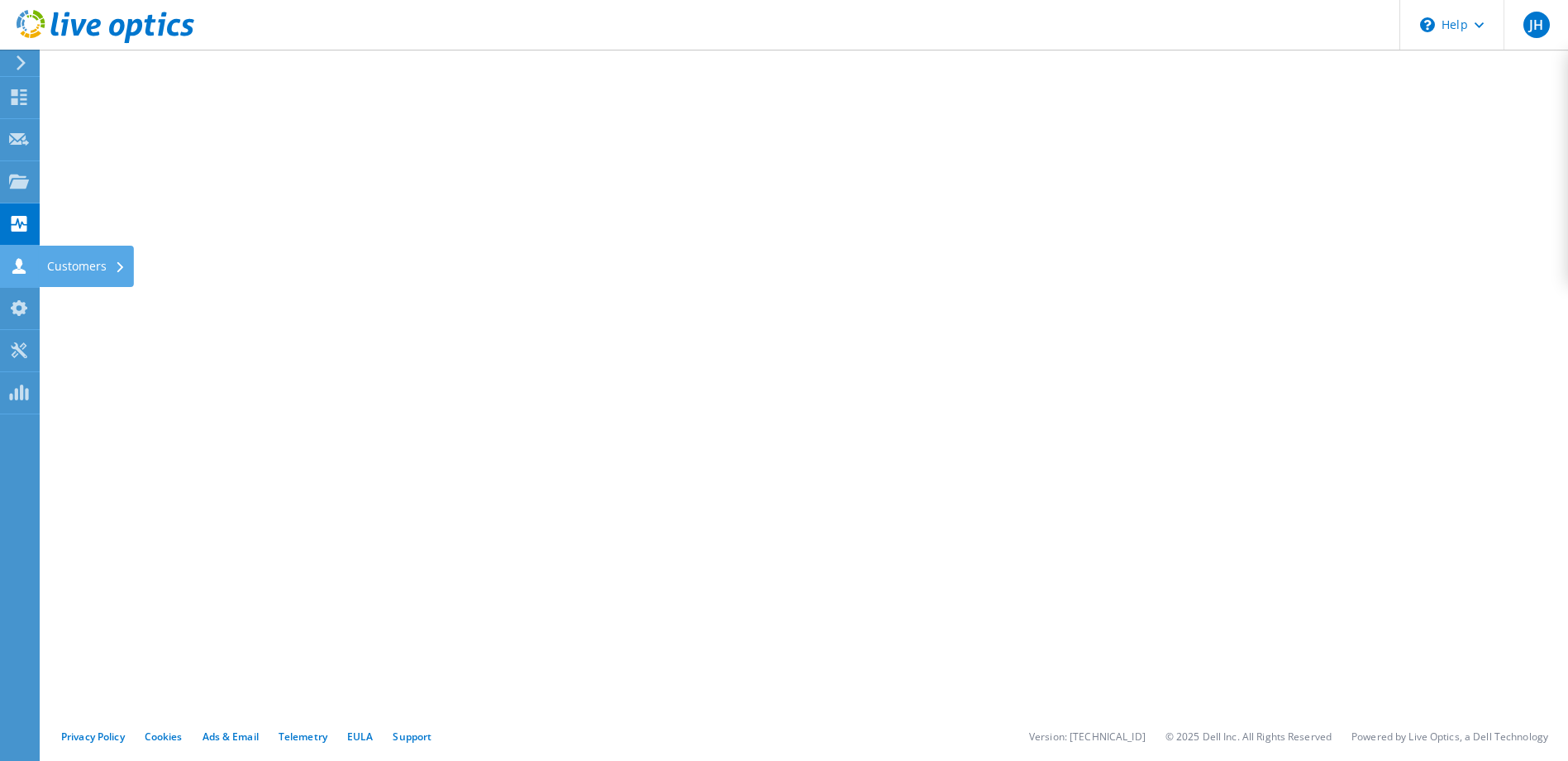
click at [21, 269] on use at bounding box center [19, 265] width 13 height 15
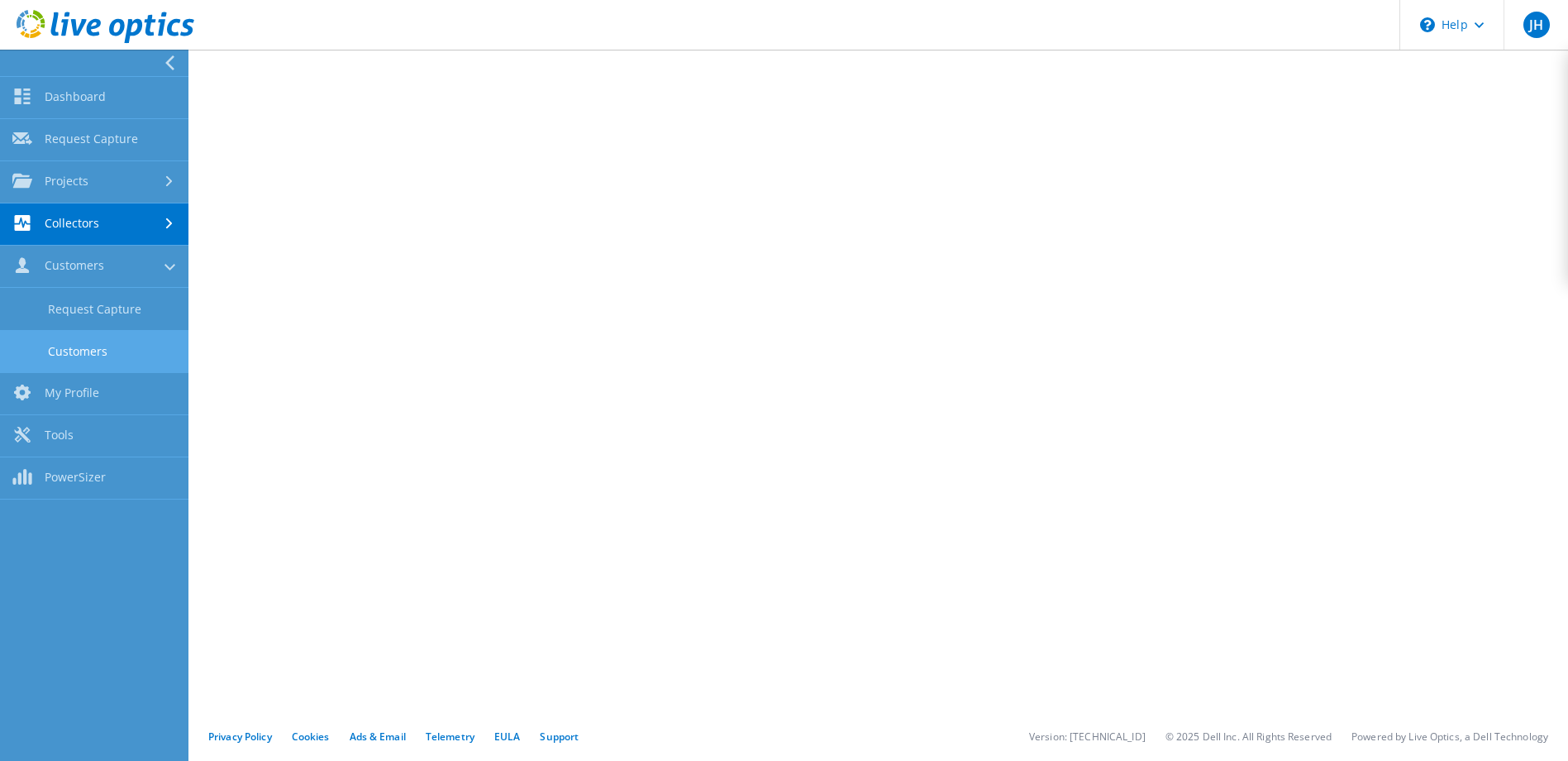
click at [45, 344] on link "Customers" at bounding box center [94, 351] width 189 height 42
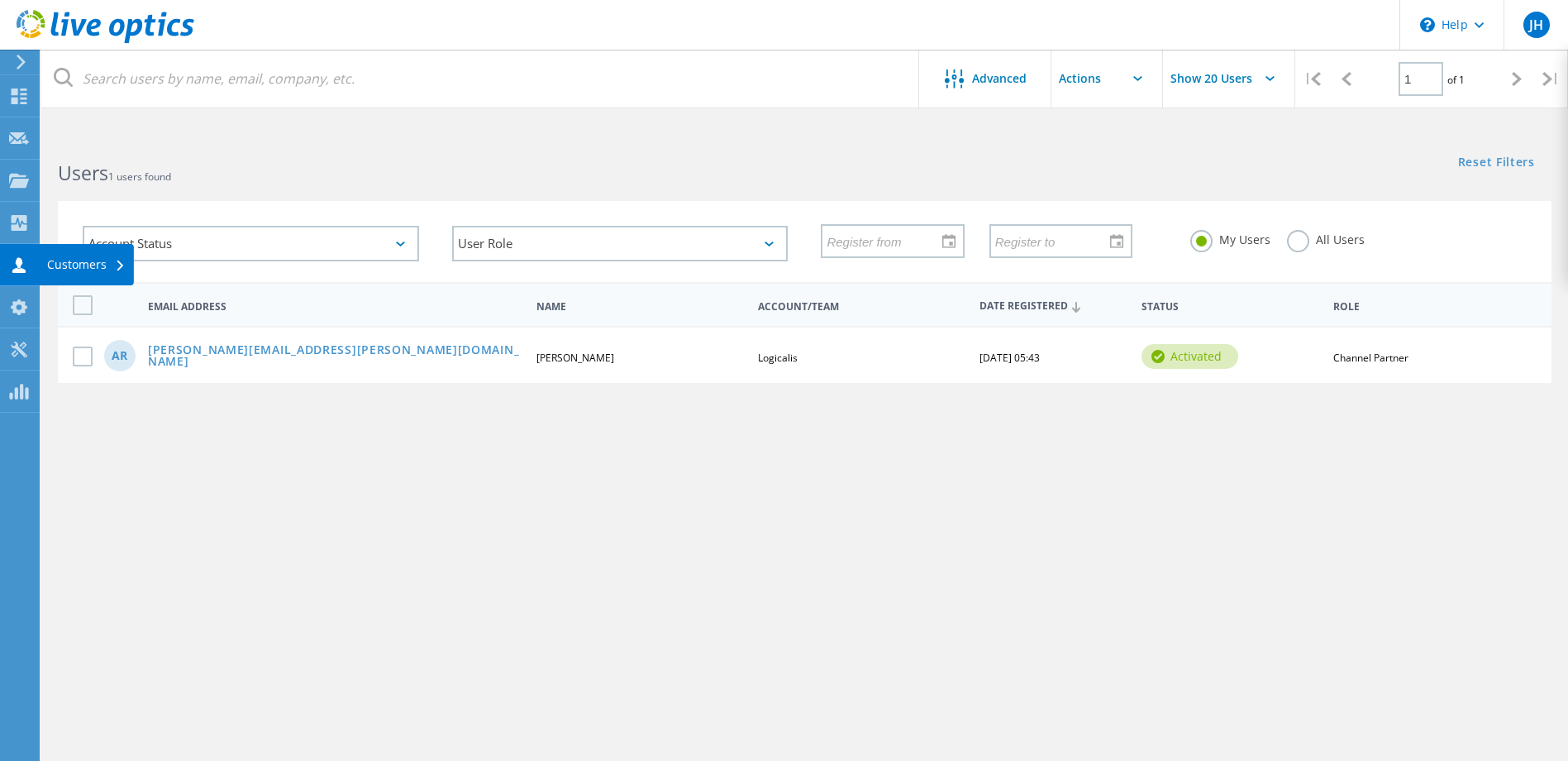
click at [56, 262] on div "Customers" at bounding box center [86, 264] width 78 height 11
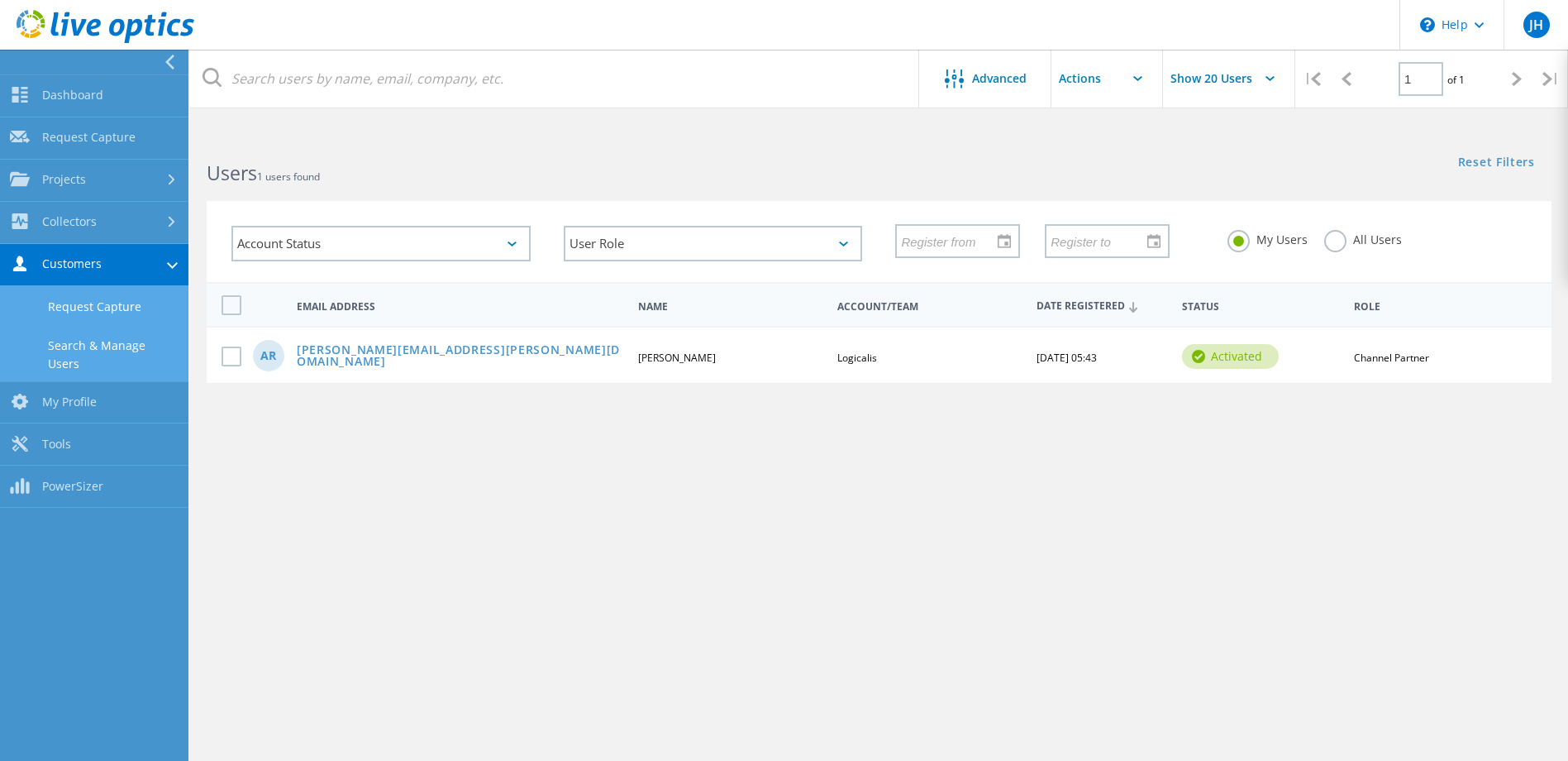
click at [82, 308] on link "Request Capture" at bounding box center [94, 307] width 189 height 42
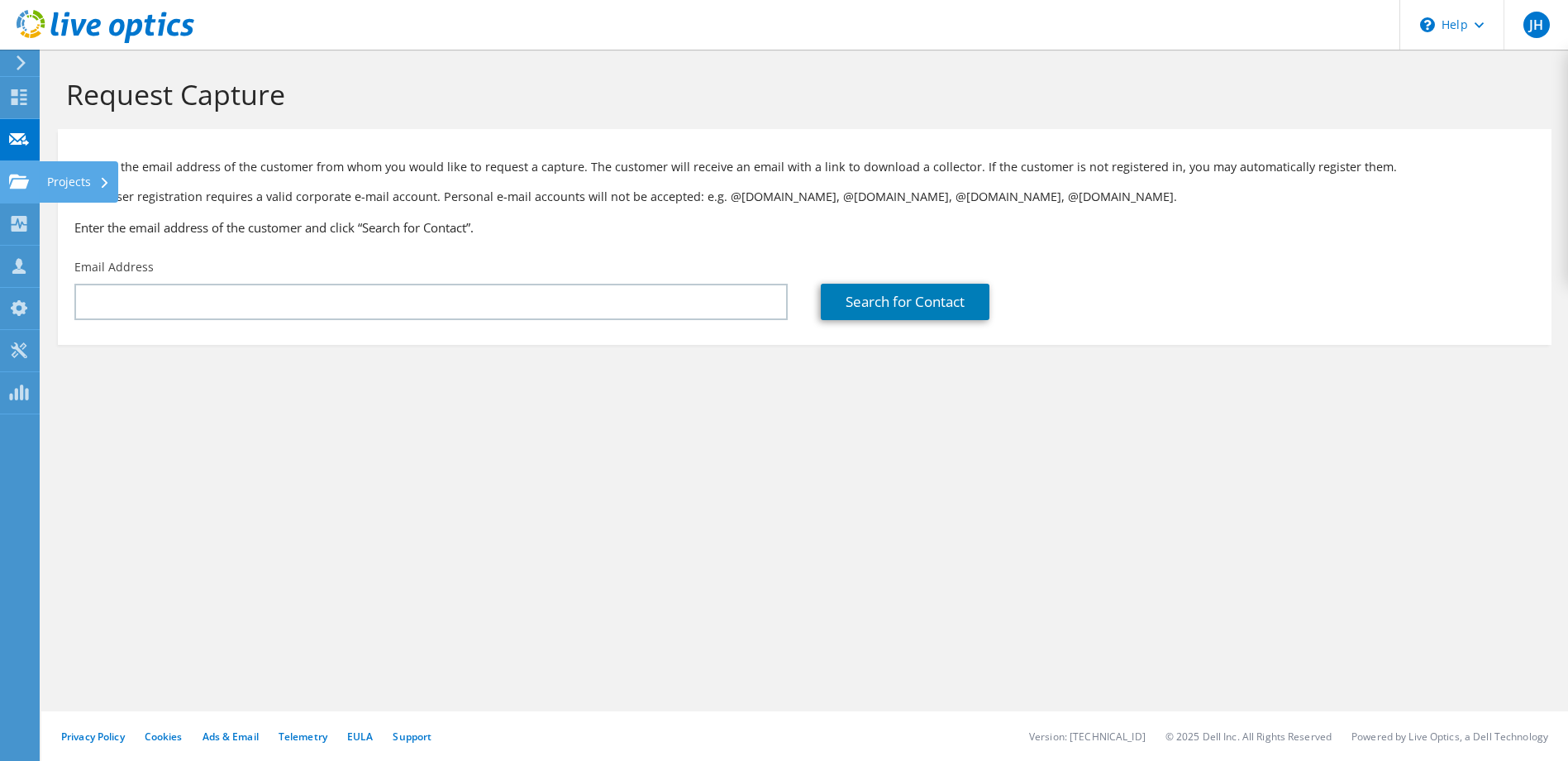
click at [27, 182] on use at bounding box center [18, 180] width 20 height 14
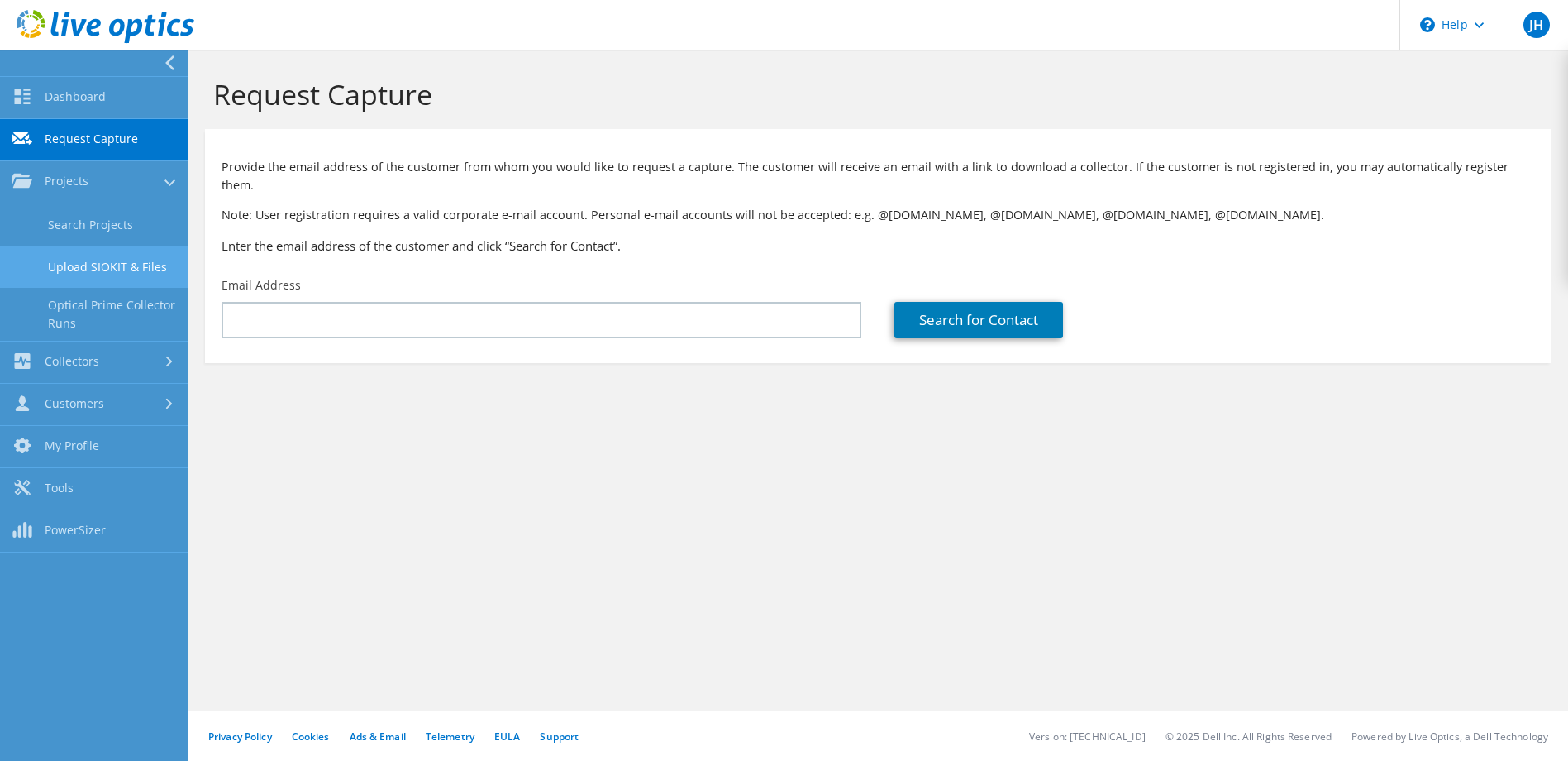
click at [135, 276] on link "Upload SIOKIT & Files" at bounding box center [94, 266] width 189 height 42
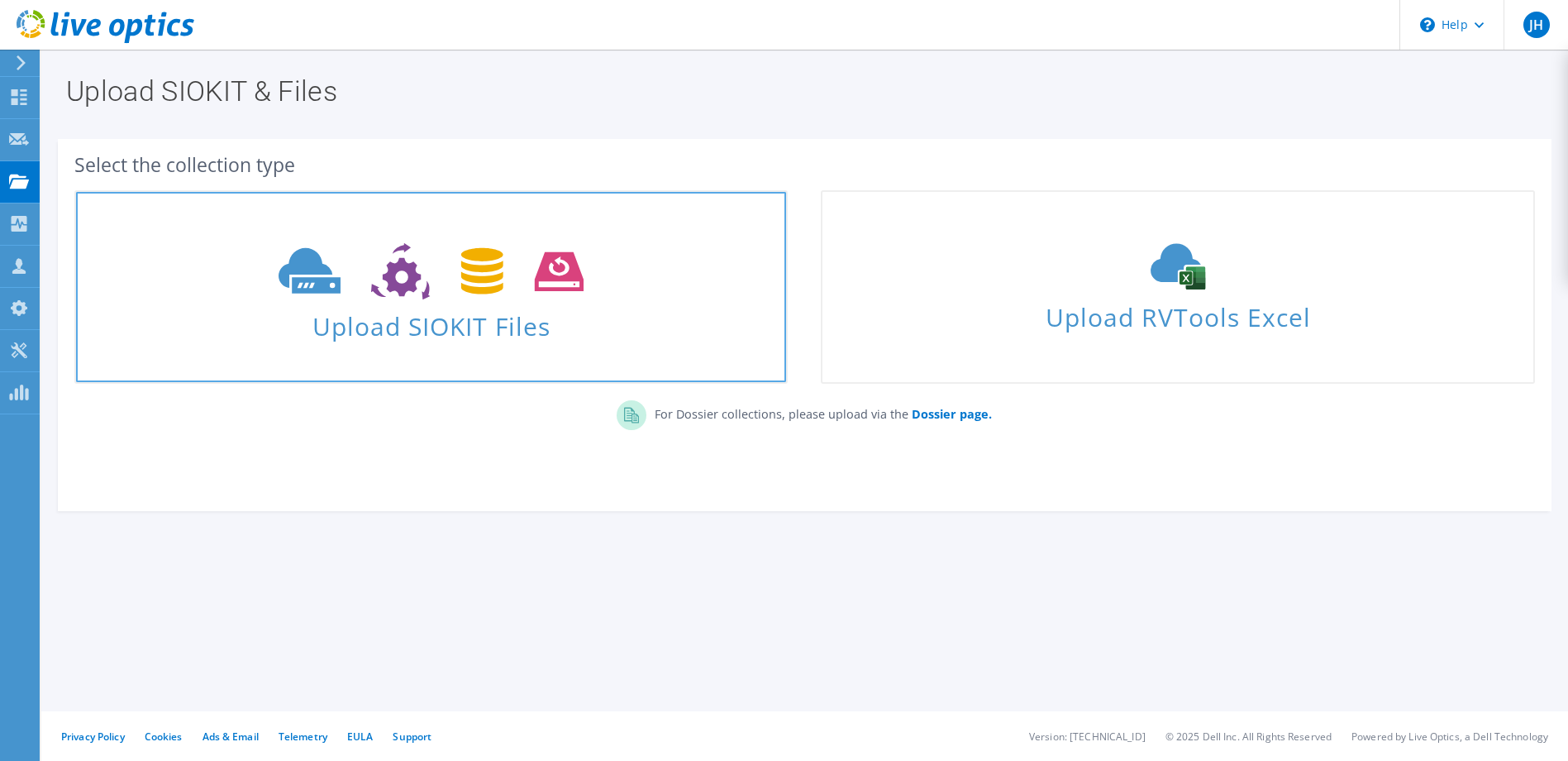
click at [221, 284] on span at bounding box center [431, 269] width 710 height 70
